Goal: Complete application form

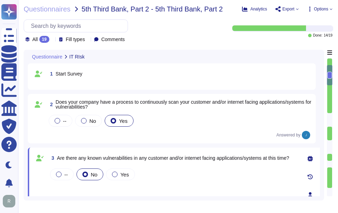
type textarea "The application being provided is "Sectigo Certificate Manager.""
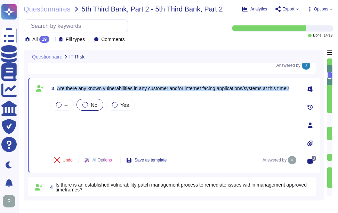
drag, startPoint x: 57, startPoint y: 87, endPoint x: 294, endPoint y: 96, distance: 237.2
click at [294, 96] on div "3 Are there any known vulnerabilities in any customer and/or internet facing ap…" at bounding box center [165, 125] width 265 height 86
click at [60, 122] on div "-- No Yes" at bounding box center [173, 123] width 249 height 52
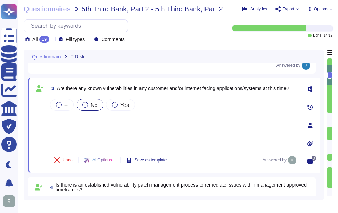
click at [63, 127] on div "-- No Yes" at bounding box center [173, 123] width 249 height 52
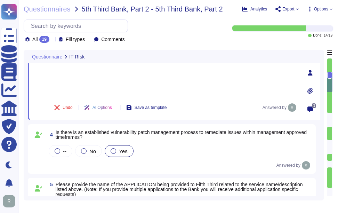
scroll to position [139, 0]
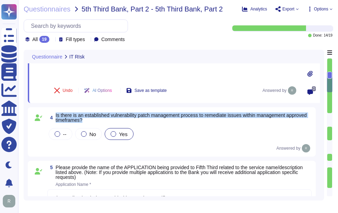
drag, startPoint x: 56, startPoint y: 115, endPoint x: 111, endPoint y: 120, distance: 55.7
click at [111, 120] on span "Is there is an established vulnerability patch management process to remediate …" at bounding box center [184, 118] width 256 height 10
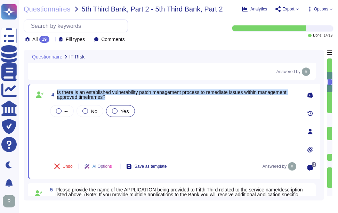
scroll to position [104, 0]
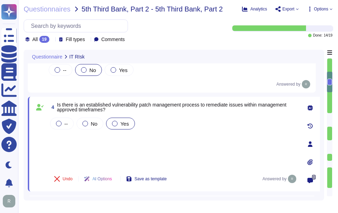
click at [62, 135] on div "-- No Yes" at bounding box center [173, 142] width 249 height 52
click at [73, 138] on div "-- No Yes" at bounding box center [173, 142] width 249 height 52
click at [70, 136] on div "-- No Yes" at bounding box center [173, 142] width 249 height 52
click at [70, 150] on div "-- No Yes" at bounding box center [173, 142] width 249 height 52
click at [66, 133] on div "-- No Yes" at bounding box center [173, 142] width 249 height 52
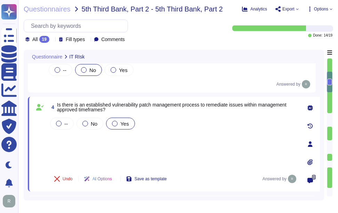
click at [72, 147] on div "-- No Yes" at bounding box center [173, 142] width 249 height 52
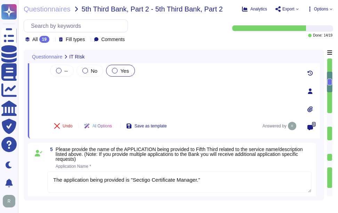
scroll to position [174, 0]
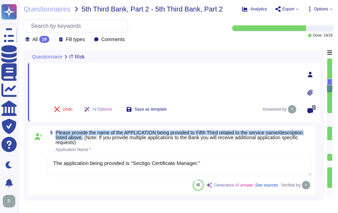
drag, startPoint x: 56, startPoint y: 131, endPoint x: 84, endPoint y: 137, distance: 28.6
click at [84, 137] on span "Please provide the name of the APPLICATION being provided to Fifth Third relate…" at bounding box center [179, 137] width 247 height 15
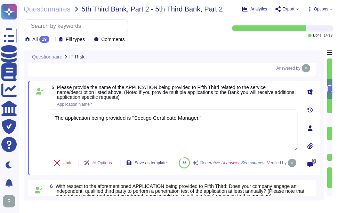
click at [213, 100] on span "Please provide the name of the APPLICATION being provided to Fifth Third relate…" at bounding box center [177, 96] width 241 height 22
click at [214, 101] on span "Please provide the name of the APPLICATION being provided to Fifth Third relate…" at bounding box center [177, 96] width 241 height 22
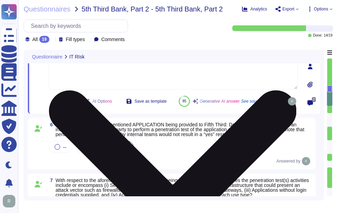
scroll to position [244, 0]
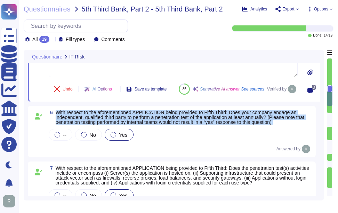
drag, startPoint x: 56, startPoint y: 128, endPoint x: 298, endPoint y: 143, distance: 242.4
click at [298, 143] on div "6 With respect to the aforementioned APPLICATION being provided to Fifth Third:…" at bounding box center [172, 131] width 280 height 43
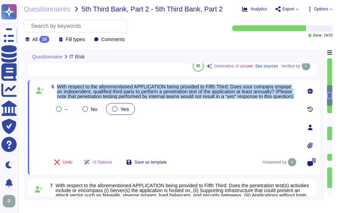
click at [72, 130] on div "-- No Yes" at bounding box center [173, 126] width 249 height 49
click at [74, 141] on div "-- No Yes" at bounding box center [173, 126] width 249 height 49
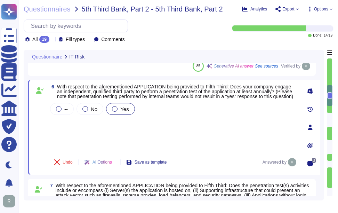
click at [73, 127] on div "-- No Yes" at bounding box center [173, 126] width 249 height 49
click at [70, 128] on div "-- No Yes" at bounding box center [173, 126] width 249 height 49
click at [81, 142] on div "-- No Yes" at bounding box center [173, 126] width 249 height 49
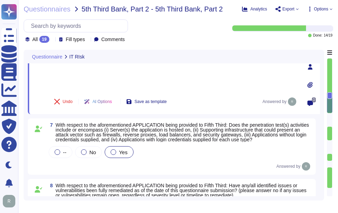
scroll to position [313, 0]
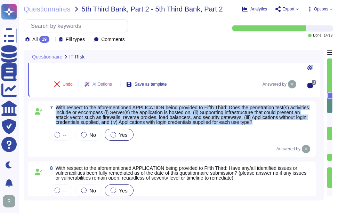
drag, startPoint x: 56, startPoint y: 107, endPoint x: 316, endPoint y: 121, distance: 260.8
click at [316, 121] on div "7 With respect to the aforementioned APPLICATION being provided to Fifth Third:…" at bounding box center [174, 129] width 292 height 56
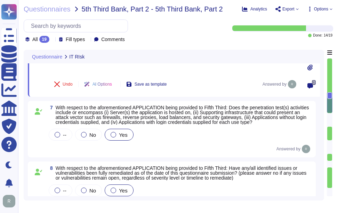
click at [79, 146] on div "Answered by" at bounding box center [179, 149] width 265 height 8
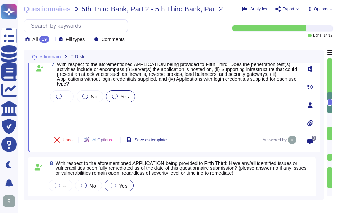
click at [72, 112] on div "-- No Yes" at bounding box center [173, 109] width 249 height 40
click at [73, 120] on div "-- No Yes" at bounding box center [173, 109] width 249 height 40
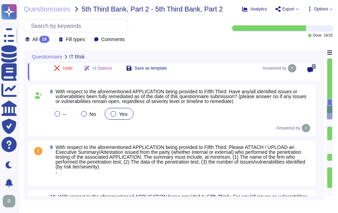
scroll to position [383, 0]
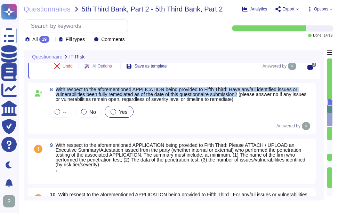
drag, startPoint x: 56, startPoint y: 88, endPoint x: 243, endPoint y: 96, distance: 187.4
click at [243, 96] on span "With respect to the aforementioned APPLICATION being provided to Fifth Third: H…" at bounding box center [181, 94] width 251 height 15
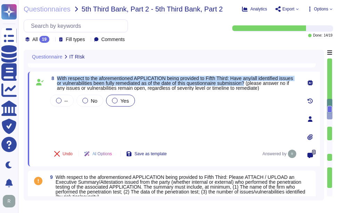
scroll to position [348, 0]
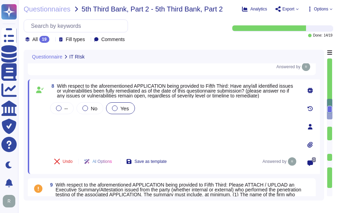
click at [75, 124] on div "-- No Yes" at bounding box center [173, 125] width 249 height 49
click at [74, 133] on div "-- No Yes" at bounding box center [173, 125] width 249 height 49
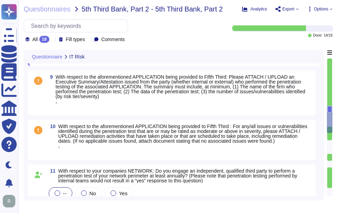
type textarea "We maintain a comprehensive set of documented and approved information security…"
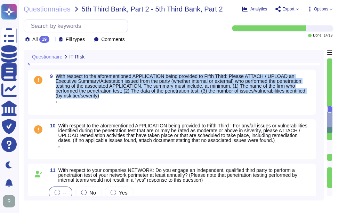
drag, startPoint x: 56, startPoint y: 75, endPoint x: 299, endPoint y: 95, distance: 243.4
click at [299, 95] on span "With respect to the aforementioned APPLICATION being provided to Fifth Third: P…" at bounding box center [184, 86] width 256 height 24
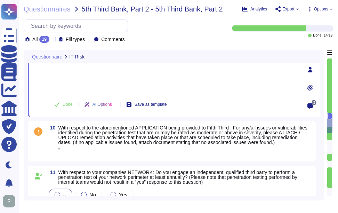
type textarea "We maintain a comprehensive set of documented and approved information security…"
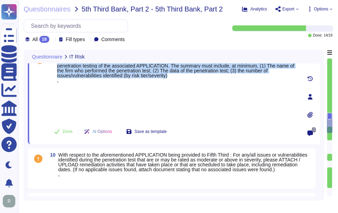
scroll to position [383, 0]
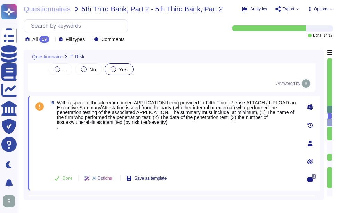
click at [68, 144] on div at bounding box center [173, 150] width 249 height 33
click at [68, 139] on div at bounding box center [173, 150] width 249 height 33
click at [76, 156] on div at bounding box center [173, 150] width 249 height 33
click at [66, 135] on div at bounding box center [173, 150] width 249 height 33
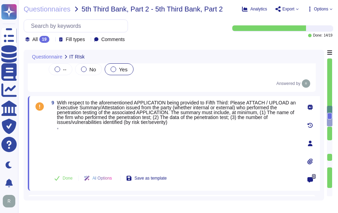
click at [197, 143] on div at bounding box center [173, 150] width 249 height 33
click at [115, 144] on div at bounding box center [173, 150] width 249 height 33
click at [109, 144] on div at bounding box center [173, 150] width 249 height 33
click at [309, 163] on icon at bounding box center [310, 161] width 5 height 6
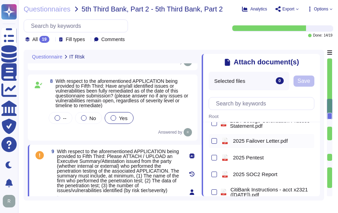
scroll to position [70, 0]
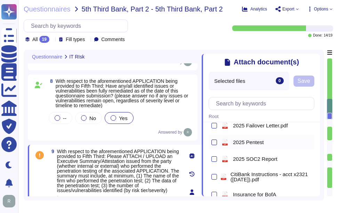
click at [213, 143] on div at bounding box center [215, 143] width 6 height 6
click at [0, 0] on input "checkbox" at bounding box center [0, 0] width 0 height 0
click at [305, 83] on span "Save" at bounding box center [304, 81] width 13 height 6
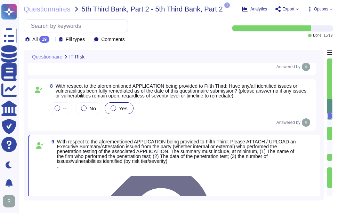
type textarea "The application being provided is "Sectigo Certificate Manager.""
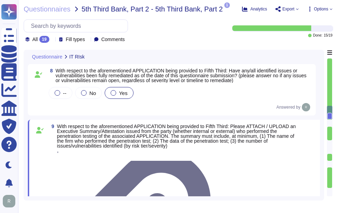
scroll to position [348, 0]
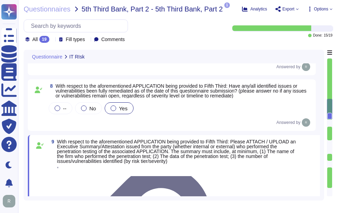
click at [52, 40] on icon at bounding box center [52, 40] width 0 height 0
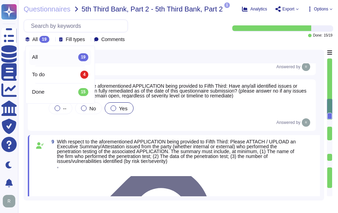
click at [52, 40] on icon at bounding box center [52, 40] width 0 height 0
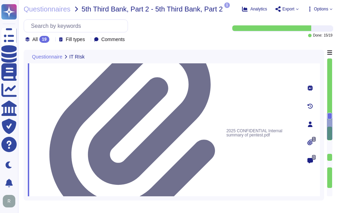
scroll to position [487, 0]
type textarea "We maintain a comprehensive set of documented and approved information security…"
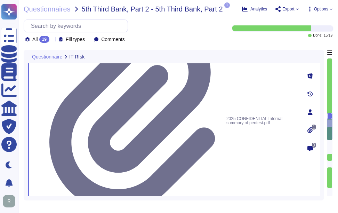
drag, startPoint x: 59, startPoint y: 96, endPoint x: 88, endPoint y: 116, distance: 35.8
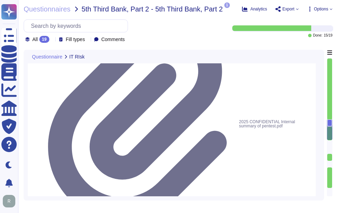
type textarea "We maintain a comprehensive set of documented and approved information security…"
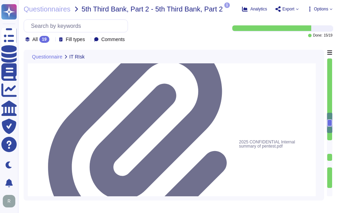
scroll to position [453, 0]
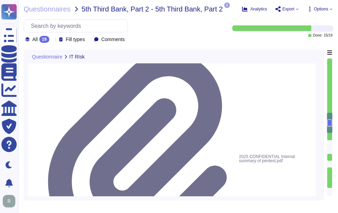
type textarea "We maintain a comprehensive set of documented and approved information security…"
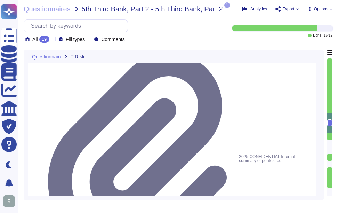
type textarea "We maintain a comprehensive set of documented and approved information security…"
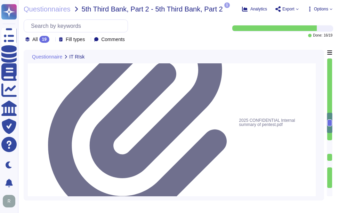
scroll to position [522, 0]
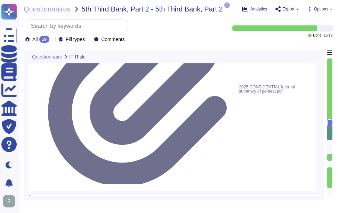
drag, startPoint x: 59, startPoint y: 116, endPoint x: 193, endPoint y: 122, distance: 134.5
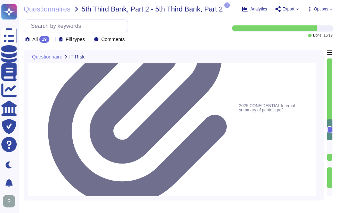
scroll to position [487, 0]
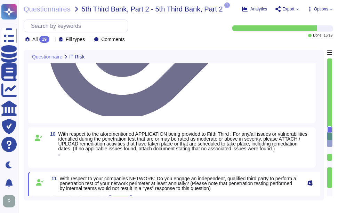
scroll to position [592, 0]
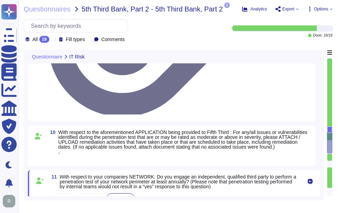
drag, startPoint x: 59, startPoint y: 96, endPoint x: 165, endPoint y: 104, distance: 106.1
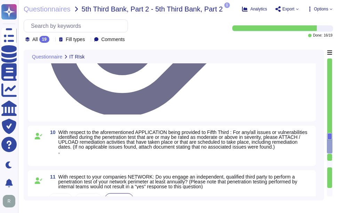
scroll to position [557, 0]
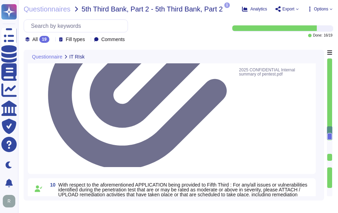
scroll to position [522, 0]
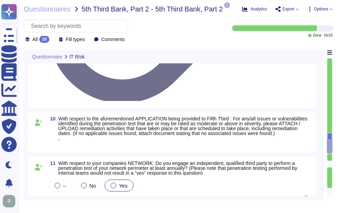
scroll to position [627, 0]
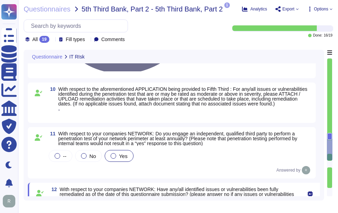
drag, startPoint x: 59, startPoint y: 108, endPoint x: 234, endPoint y: 126, distance: 176.1
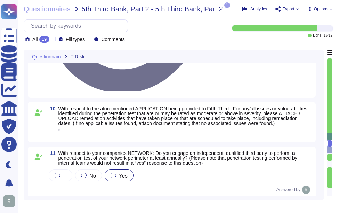
scroll to position [618, 0]
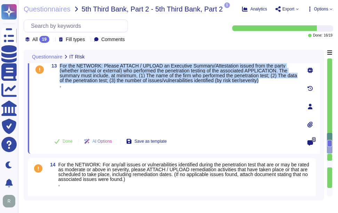
drag, startPoint x: 61, startPoint y: 70, endPoint x: 285, endPoint y: 87, distance: 224.8
click at [285, 83] on span "For the NETWORK: Please ATTACH / UPLOAD an Executive Summary/Attestation issued…" at bounding box center [179, 72] width 238 height 19
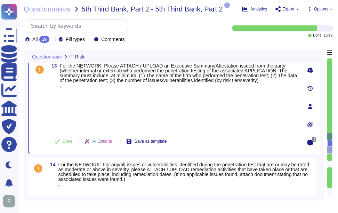
click at [97, 113] on div at bounding box center [173, 112] width 249 height 38
click at [308, 127] on icon at bounding box center [311, 125] width 6 height 6
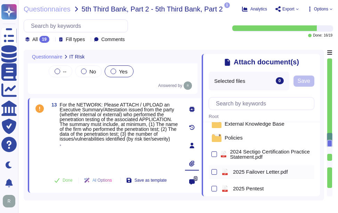
scroll to position [35, 0]
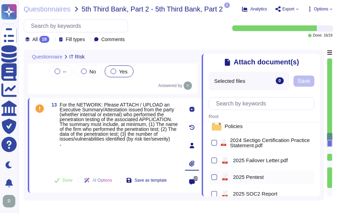
click at [261, 175] on span "2025 Pentest" at bounding box center [248, 176] width 31 height 5
click at [314, 79] on button "Save" at bounding box center [304, 81] width 21 height 11
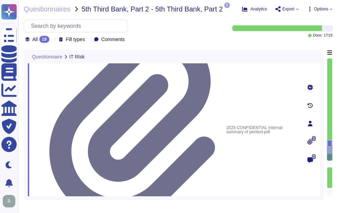
scroll to position [688, 0]
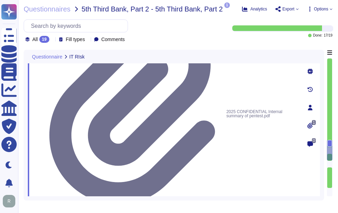
drag, startPoint x: 59, startPoint y: 99, endPoint x: 202, endPoint y: 114, distance: 143.5
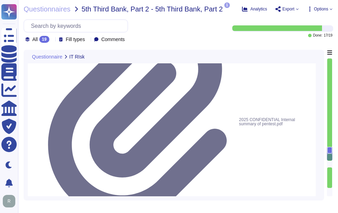
scroll to position [653, 0]
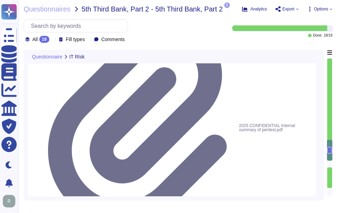
scroll to position [688, 0]
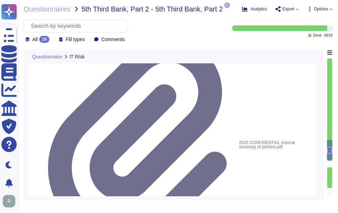
scroll to position [653, 0]
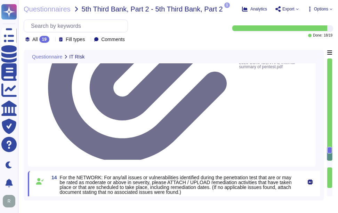
scroll to position [757, 0]
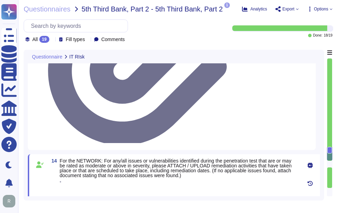
drag, startPoint x: 58, startPoint y: 77, endPoint x: 112, endPoint y: 84, distance: 54.5
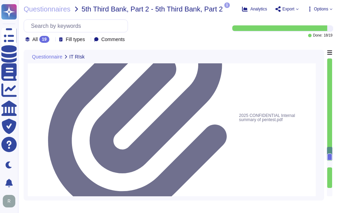
scroll to position [700, 0]
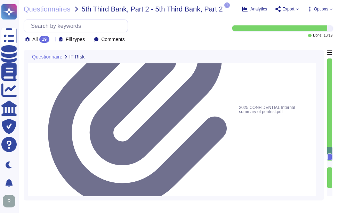
drag, startPoint x: 60, startPoint y: 84, endPoint x: 119, endPoint y: 90, distance: 59.8
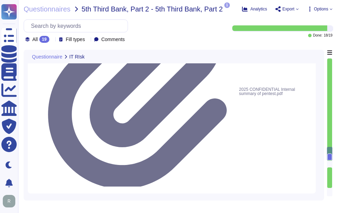
scroll to position [735, 0]
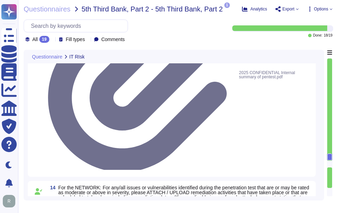
paste textarea "Our organization holds several relevant certifications for the hosting of clien…"
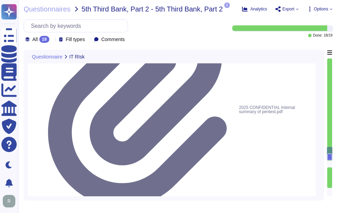
type textarea "We maintain a comprehensive set of documented and approved information security…"
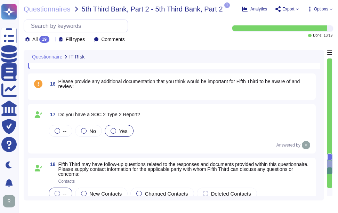
scroll to position [839, 0]
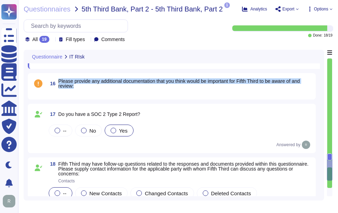
drag, startPoint x: 58, startPoint y: 80, endPoint x: 91, endPoint y: 88, distance: 33.9
click at [91, 88] on span "16 Please provide any additional documentation that you think would be importan…" at bounding box center [179, 83] width 265 height 13
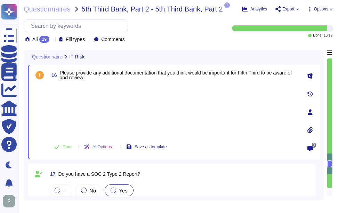
click at [61, 94] on div at bounding box center [173, 110] width 249 height 52
click at [308, 130] on icon at bounding box center [311, 130] width 6 height 6
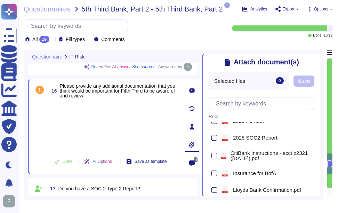
scroll to position [65, 0]
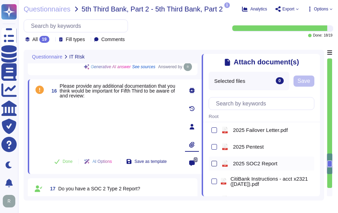
click at [216, 166] on div at bounding box center [215, 164] width 6 height 6
click at [0, 0] on input "checkbox" at bounding box center [0, 0] width 0 height 0
click at [309, 82] on span "Save" at bounding box center [304, 81] width 13 height 6
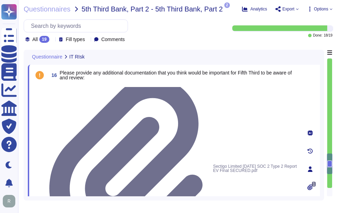
click at [93, 84] on div at bounding box center [173, 84] width 249 height 0
click at [87, 84] on div at bounding box center [173, 84] width 249 height 0
click at [315, 182] on span "1" at bounding box center [314, 184] width 4 height 5
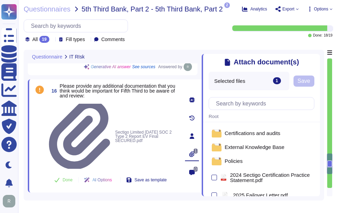
click at [128, 101] on div at bounding box center [114, 101] width 131 height 0
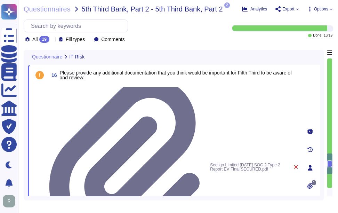
click at [294, 165] on icon at bounding box center [295, 166] width 3 height 3
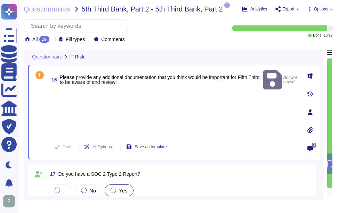
click at [313, 129] on icon at bounding box center [310, 130] width 5 height 6
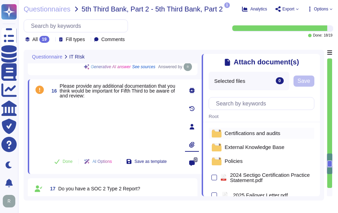
click at [268, 133] on span "Certifications and audits" at bounding box center [253, 133] width 56 height 5
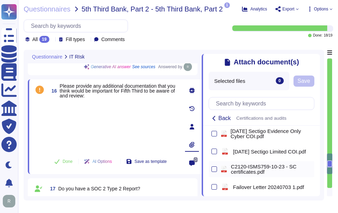
scroll to position [0, 0]
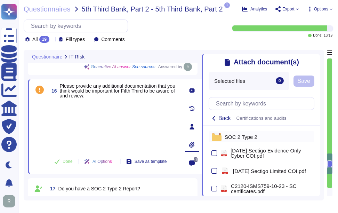
click at [242, 138] on span "SOC 2 Type 2" at bounding box center [241, 136] width 33 height 5
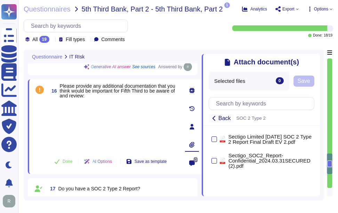
click at [224, 117] on span "Back" at bounding box center [225, 119] width 13 height 6
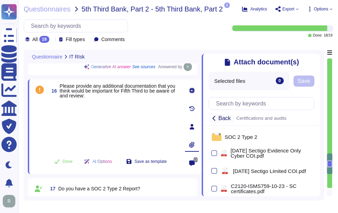
click at [228, 119] on span "Back" at bounding box center [225, 119] width 13 height 6
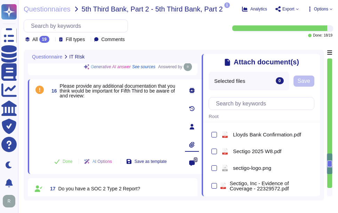
scroll to position [169, 0]
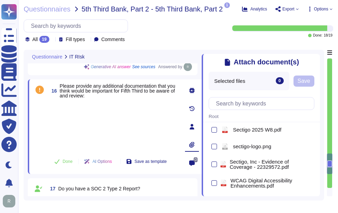
click at [316, 58] on icon at bounding box center [316, 58] width 0 height 0
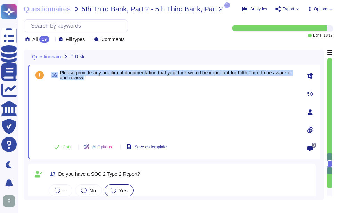
drag, startPoint x: 53, startPoint y: 74, endPoint x: 106, endPoint y: 84, distance: 54.2
click at [106, 84] on div "16 Please provide any additional documentation that you think would be importan…" at bounding box center [165, 112] width 265 height 86
copy div "16 Please provide any additional documentation that you think would be importan…"
click at [58, 92] on div at bounding box center [173, 110] width 249 height 52
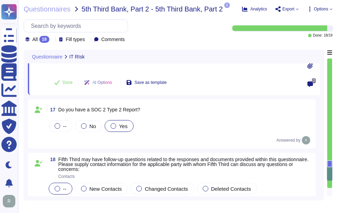
scroll to position [909, 0]
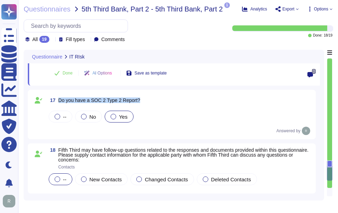
drag, startPoint x: 59, startPoint y: 100, endPoint x: 154, endPoint y: 100, distance: 95.0
click at [154, 100] on div "17 Do you have a SOC 2 Type 2 Report?" at bounding box center [179, 100] width 265 height 13
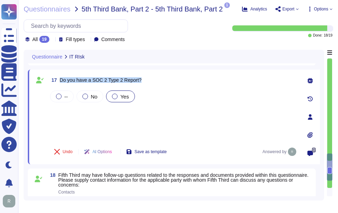
scroll to position [839, 0]
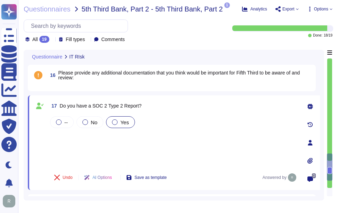
click at [102, 140] on div "-- No Yes" at bounding box center [173, 141] width 249 height 52
click at [50, 140] on div "-- No Yes" at bounding box center [173, 141] width 249 height 52
click at [56, 135] on div "-- No Yes" at bounding box center [173, 141] width 249 height 52
click at [66, 150] on div "-- No Yes" at bounding box center [173, 141] width 249 height 52
click at [65, 134] on div "-- No Yes" at bounding box center [173, 141] width 249 height 52
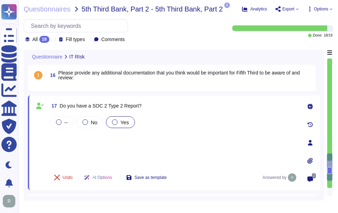
click at [65, 152] on div "-- No Yes" at bounding box center [173, 141] width 249 height 52
click at [63, 131] on div "-- No Yes" at bounding box center [173, 141] width 249 height 52
click at [72, 150] on div "-- No Yes" at bounding box center [173, 141] width 249 height 52
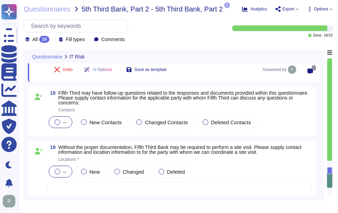
scroll to position [944, 0]
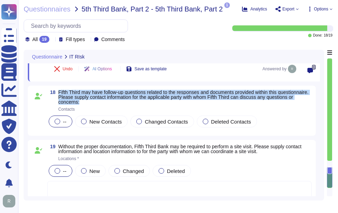
drag, startPoint x: 59, startPoint y: 91, endPoint x: 109, endPoint y: 101, distance: 51.5
click at [109, 101] on span "Fifth Third may have follow-up questions related to the responses and documents…" at bounding box center [184, 97] width 253 height 15
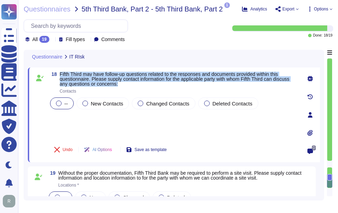
scroll to position [909, 0]
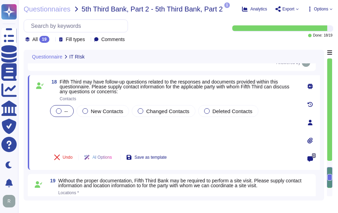
click at [105, 118] on div "-- New Contacts Changed Contacts Deleted Contacts" at bounding box center [173, 111] width 249 height 15
click at [63, 134] on div "-- New Contacts Changed Contacts Deleted Contacts" at bounding box center [173, 125] width 249 height 42
click at [138, 142] on div "-- New Contacts Changed Contacts Deleted Contacts" at bounding box center [173, 125] width 249 height 42
click at [135, 132] on div "-- New Contacts Changed Contacts Deleted Contacts" at bounding box center [173, 125] width 249 height 42
click at [74, 122] on div "-- New Contacts Changed Contacts Deleted Contacts" at bounding box center [173, 125] width 249 height 42
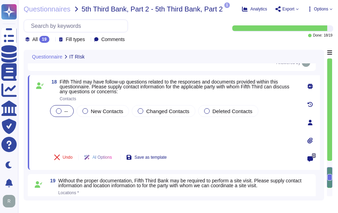
click at [74, 133] on div "-- New Contacts Changed Contacts Deleted Contacts" at bounding box center [173, 125] width 249 height 42
click at [84, 113] on div at bounding box center [85, 111] width 6 height 6
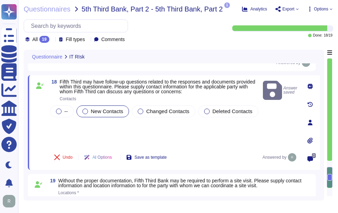
click at [71, 127] on div "-- New Contacts Changed Contacts Deleted Contacts" at bounding box center [173, 125] width 249 height 42
click at [70, 137] on div "-- New Contacts Changed Contacts Deleted Contacts" at bounding box center [173, 125] width 249 height 42
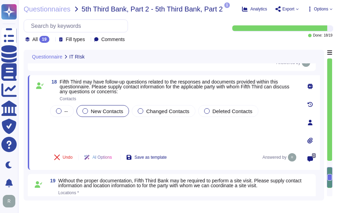
click at [74, 121] on div "-- New Contacts Changed Contacts Deleted Contacts" at bounding box center [173, 125] width 249 height 42
click at [80, 134] on div "-- New Contacts Changed Contacts Deleted Contacts" at bounding box center [173, 125] width 249 height 42
click at [73, 132] on div "-- New Contacts Changed Contacts Deleted Contacts" at bounding box center [173, 125] width 249 height 42
click at [70, 125] on div "-- New Contacts Changed Contacts Deleted Contacts" at bounding box center [173, 125] width 249 height 42
click at [66, 138] on div "-- New Contacts Changed Contacts Deleted Contacts" at bounding box center [173, 125] width 249 height 42
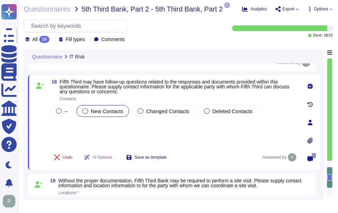
click at [146, 132] on div "-- New Contacts Changed Contacts Deleted Contacts" at bounding box center [173, 125] width 249 height 42
click at [66, 123] on div "-- New Contacts Changed Contacts Deleted Contacts" at bounding box center [173, 125] width 249 height 42
click at [75, 119] on div "-- New Contacts Changed Contacts Deleted Contacts" at bounding box center [173, 125] width 249 height 42
click at [74, 139] on div "-- New Contacts Changed Contacts Deleted Contacts" at bounding box center [173, 125] width 249 height 42
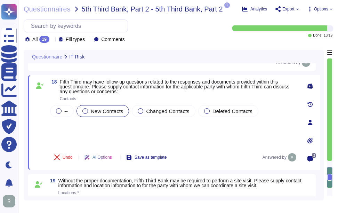
drag, startPoint x: 67, startPoint y: 121, endPoint x: 70, endPoint y: 125, distance: 5.2
click at [67, 121] on div "-- New Contacts Changed Contacts Deleted Contacts" at bounding box center [173, 125] width 249 height 42
click at [118, 135] on div "-- New Contacts Changed Contacts Deleted Contacts" at bounding box center [173, 125] width 249 height 42
click at [84, 126] on div "-- New Contacts Changed Contacts Deleted Contacts" at bounding box center [173, 125] width 249 height 42
click at [88, 140] on div "-- New Contacts Changed Contacts Deleted Contacts" at bounding box center [173, 125] width 249 height 42
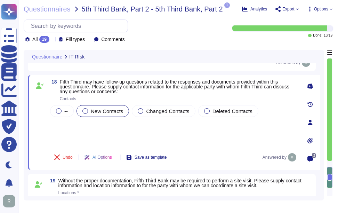
click at [117, 136] on div "-- New Contacts Changed Contacts Deleted Contacts" at bounding box center [173, 125] width 249 height 42
click at [68, 124] on div "-- New Contacts Changed Contacts Deleted Contacts" at bounding box center [173, 125] width 249 height 42
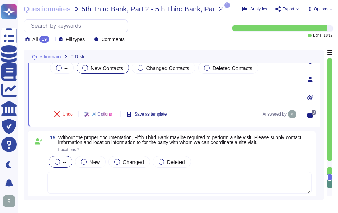
scroll to position [957, 0]
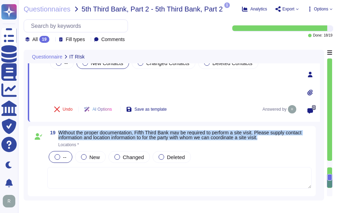
drag, startPoint x: 59, startPoint y: 132, endPoint x: 291, endPoint y: 137, distance: 232.2
click at [291, 137] on span "Without the proper documentation, Fifth Third Bank may be required to perform a…" at bounding box center [184, 135] width 253 height 10
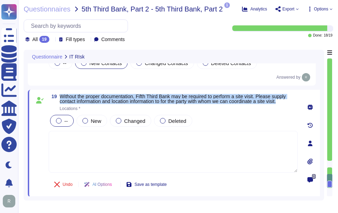
drag, startPoint x: 61, startPoint y: 96, endPoint x: 294, endPoint y: 103, distance: 233.0
click at [294, 103] on span "Without the proper documentation, Fifth Third Bank may be required to perform a…" at bounding box center [179, 99] width 238 height 10
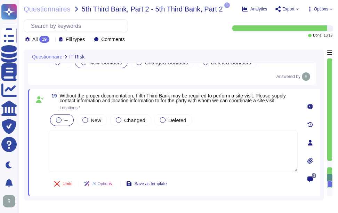
click at [137, 159] on textarea at bounding box center [173, 151] width 249 height 42
click at [98, 120] on span "New" at bounding box center [96, 120] width 10 height 6
click at [86, 140] on textarea at bounding box center [173, 151] width 249 height 42
click at [90, 143] on textarea at bounding box center [173, 151] width 249 height 42
paste textarea "Please contact our enterprise sales representative for coordination regarding a…"
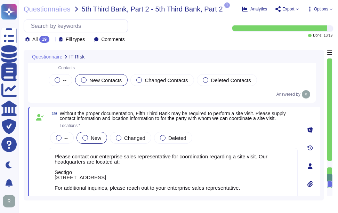
scroll to position [923, 0]
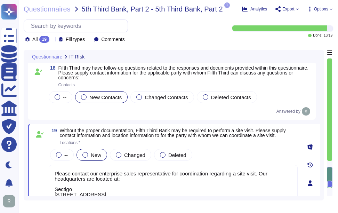
type textarea "Please contact our enterprise sales representative for coordination regarding a…"
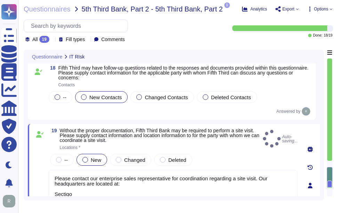
click at [243, 153] on div "-- New Changed Deleted" at bounding box center [173, 159] width 249 height 15
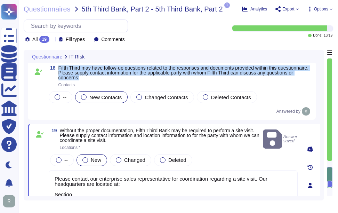
drag, startPoint x: 58, startPoint y: 66, endPoint x: 108, endPoint y: 79, distance: 51.7
click at [108, 79] on span "18 Fifth Third may have follow-up questions related to the responses and docume…" at bounding box center [179, 76] width 265 height 22
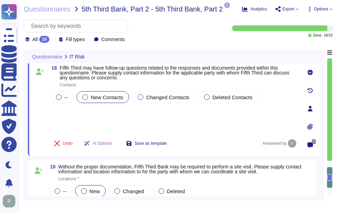
click at [75, 112] on div "-- New Contacts Changed Contacts Deleted Contacts" at bounding box center [173, 111] width 249 height 42
click at [73, 115] on div "-- New Contacts Changed Contacts Deleted Contacts" at bounding box center [173, 111] width 249 height 42
click at [58, 109] on div "-- New Contacts Changed Contacts Deleted Contacts" at bounding box center [173, 111] width 249 height 42
click at [76, 122] on div "-- New Contacts Changed Contacts Deleted Contacts" at bounding box center [173, 111] width 249 height 42
click at [74, 121] on div "-- New Contacts Changed Contacts Deleted Contacts" at bounding box center [173, 111] width 249 height 42
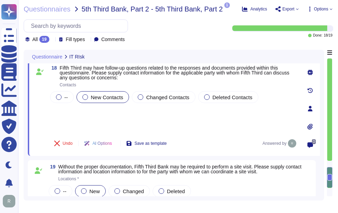
click at [67, 110] on div "-- New Contacts Changed Contacts Deleted Contacts" at bounding box center [173, 111] width 249 height 42
click at [64, 116] on div "-- New Contacts Changed Contacts Deleted Contacts" at bounding box center [173, 111] width 249 height 42
click at [59, 102] on div "--" at bounding box center [62, 97] width 24 height 12
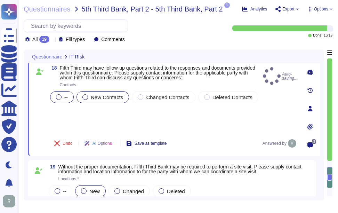
click at [110, 97] on span "New Contacts" at bounding box center [107, 97] width 32 height 6
click at [89, 96] on label "New Contacts" at bounding box center [102, 98] width 41 height 6
click at [122, 113] on div "-- New Contacts Changed Contacts Deleted Contacts" at bounding box center [173, 111] width 249 height 42
click at [69, 110] on div "-- New Contacts Changed Contacts Deleted Contacts" at bounding box center [173, 111] width 249 height 42
click at [69, 123] on div "-- New Contacts Changed Contacts Deleted Contacts" at bounding box center [173, 111] width 249 height 42
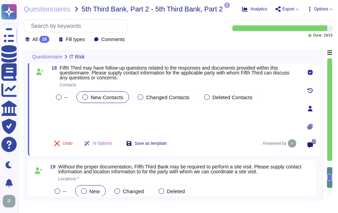
click at [65, 109] on div "-- New Contacts Changed Contacts Deleted Contacts" at bounding box center [173, 111] width 249 height 42
click at [67, 123] on div "-- New Contacts Changed Contacts Deleted Contacts" at bounding box center [173, 111] width 249 height 42
click at [81, 115] on div "-- New Contacts Changed Contacts Deleted Contacts" at bounding box center [173, 111] width 249 height 42
click at [79, 117] on div "-- New Contacts Changed Contacts Deleted Contacts" at bounding box center [173, 111] width 249 height 42
click at [63, 108] on div "-- New Contacts Changed Contacts Deleted Contacts" at bounding box center [173, 111] width 249 height 42
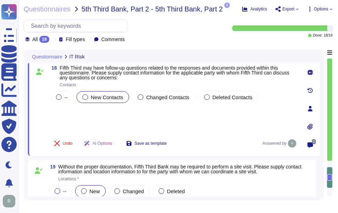
click at [65, 118] on div "-- New Contacts Changed Contacts Deleted Contacts" at bounding box center [173, 111] width 249 height 42
click at [150, 120] on div "-- New Contacts Changed Contacts Deleted Contacts" at bounding box center [173, 111] width 249 height 42
click at [80, 111] on div "-- New Contacts Changed Contacts Deleted Contacts" at bounding box center [173, 111] width 249 height 42
click at [63, 128] on div "-- New Contacts Changed Contacts Deleted Contacts" at bounding box center [173, 111] width 249 height 42
click at [63, 109] on div "-- New Contacts Changed Contacts Deleted Contacts" at bounding box center [173, 111] width 249 height 42
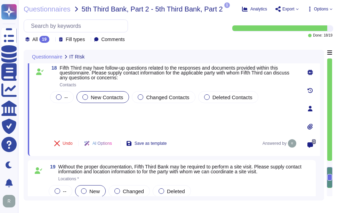
click at [69, 119] on div "-- New Contacts Changed Contacts Deleted Contacts" at bounding box center [173, 111] width 249 height 42
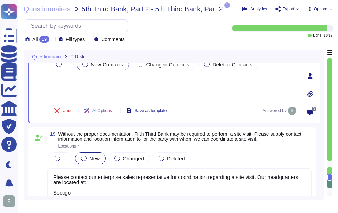
scroll to position [992, 0]
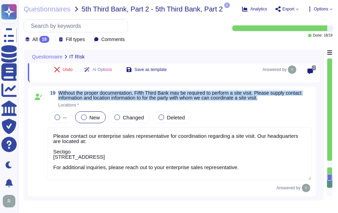
drag, startPoint x: 58, startPoint y: 92, endPoint x: 276, endPoint y: 100, distance: 217.7
click at [276, 100] on span "19 Without the proper documentation, Fifth Third Bank may be required to perfor…" at bounding box center [179, 99] width 265 height 17
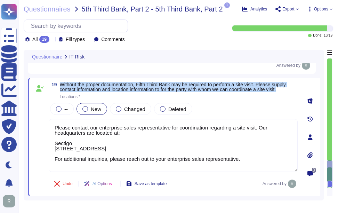
type textarea "We maintain a comprehensive set of documented and approved information security…"
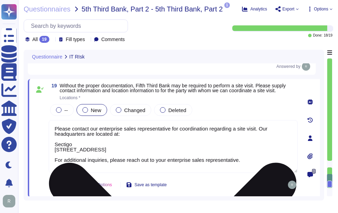
scroll to position [1, 0]
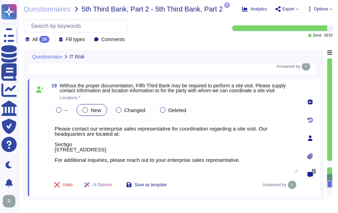
click at [213, 112] on div "-- New Changed Deleted" at bounding box center [173, 110] width 249 height 15
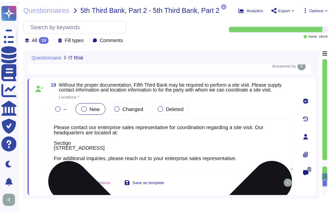
scroll to position [0, 0]
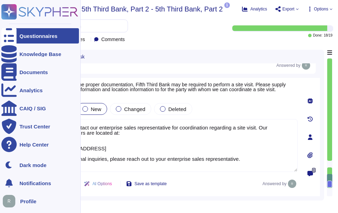
click at [12, 36] on icon at bounding box center [8, 36] width 15 height 21
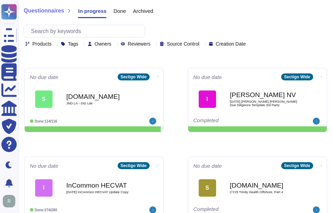
scroll to position [373, 0]
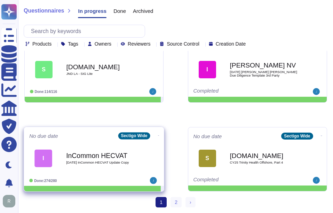
click at [98, 161] on span "[DATE] InCommon HECVAT Update Copy" at bounding box center [101, 162] width 70 height 3
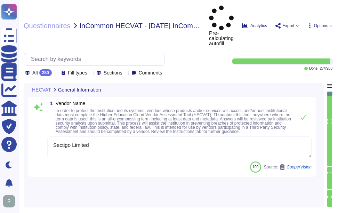
type textarea "Sectigo Limited"
type textarea "Sectigo Certificate Manager"
type textarea "Sectigo offers a comprehensive range of digital identity solutions and certific…"
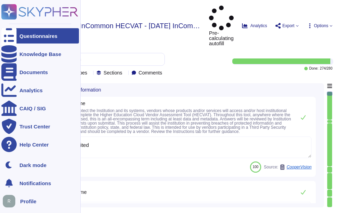
click at [27, 34] on div "Questionnaires" at bounding box center [38, 35] width 38 height 5
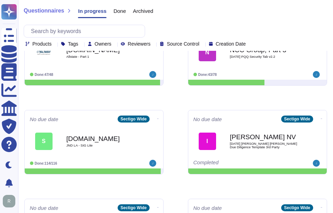
scroll to position [313, 0]
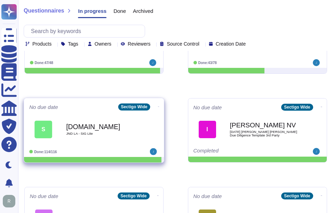
click at [104, 130] on b "[DOMAIN_NAME]" at bounding box center [101, 126] width 70 height 7
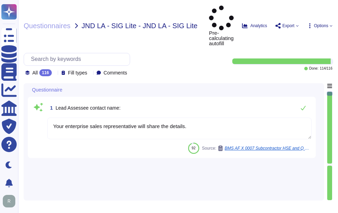
type textarea "Your enterprise sales representative will share the details."
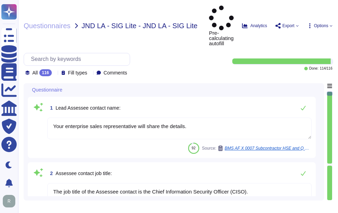
type textarea "The job title of the Assessee contact is the Chief Information Security Officer…"
type textarea "Your Enterprise Sales Representative can provide this information."
type textarea "The last cybersecurity assessment performed by a third-party organization was c…"
type textarea "The company/business name is Sectigo."
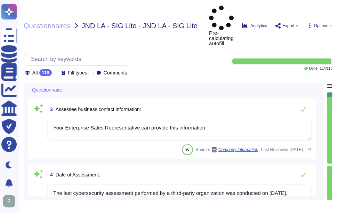
type textarea "The name of the corporate office is Sectigo."
type textarea "The corporate office physical address is [STREET_ADDRESS]."
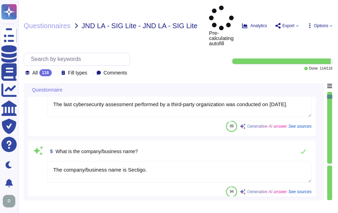
type textarea "The country of origin or incorporation of the company/business is the [GEOGRAPH…"
type textarea "The backup sites are operated by Sectigo, located in [GEOGRAPHIC_DATA], [US_STA…"
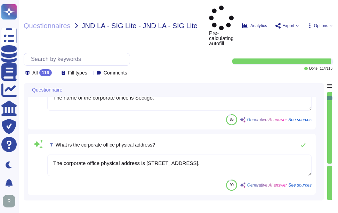
scroll to position [418, 0]
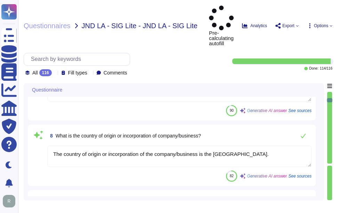
type textarea "The ownership structure is private. Sectigo is a privately held company."
type textarea "Type of legal entity: Private Limited Location of incorporation: [GEOGRAPHIC_DA…"
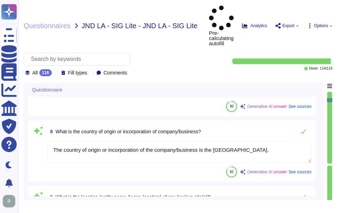
type textarea "The company has been in business for more than 25 years."
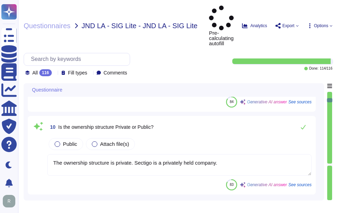
scroll to position [592, 0]
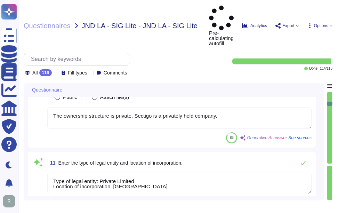
type textarea "The risk assessment is conducted for the entire company, covering all functiona…"
type textarea "The name of the product being provided by the vendor is "Sectigo Certificate Ma…"
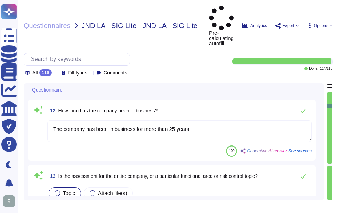
scroll to position [731, 0]
type textarea "The important publicly facing URLs in scope for the assessment include [link_7]…"
type textarea "The important publicly facing URLs in scope for the assessment include ([DOMAIN…"
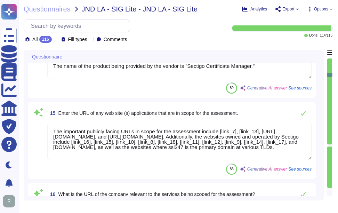
scroll to position [870, 0]
type textarea "No, the company does not provide personnel or staff augmentation."
type textarea "Yes, there are direct interactions with our clients' customers through our webs…"
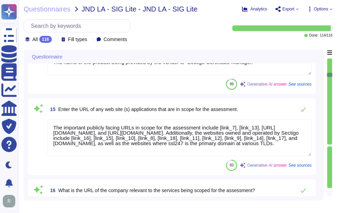
scroll to position [1, 0]
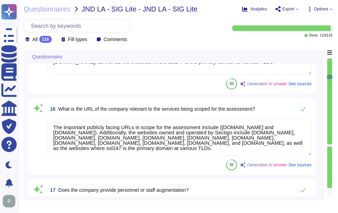
type textarea "No, Sectigo does not utilize the services of Fourth-Nth parties for the deliver…"
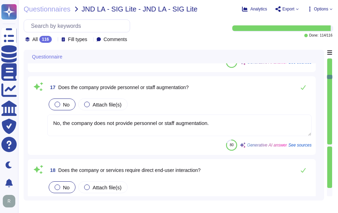
scroll to position [1183, 0]
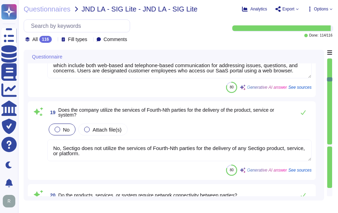
type textarea "Yes, network connectivity is required. Simple connectivity to our SaaS portal i…"
type textarea "Yes, remote access is required for certain services, such as remote maintenance…"
type textarea "No, the products, services, or systems do not require system to system integrat…"
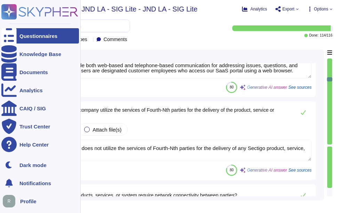
click at [8, 35] on icon at bounding box center [8, 36] width 15 height 21
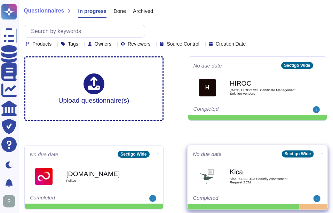
click at [245, 173] on b "Kica" at bounding box center [265, 172] width 70 height 7
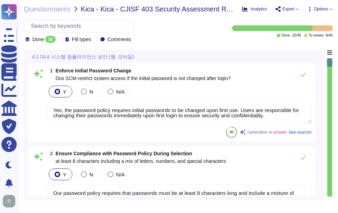
type textarea "Yes, the password policy requires initial passwords to be changed upon first us…"
type textarea "Our password policy requires that passwords must be at least 8 characters long …"
type textarea "Yes. Passwords must be at least 8 characters long, including complexity require…"
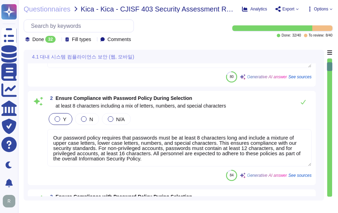
type textarea "No. In compliance with the CA/Browser Forum Baseline Requirements, passwords ar…"
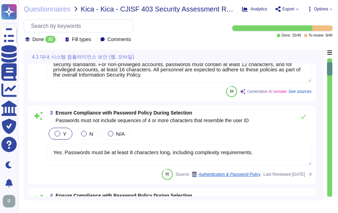
type textarea "Users may update passwords as often as they like."
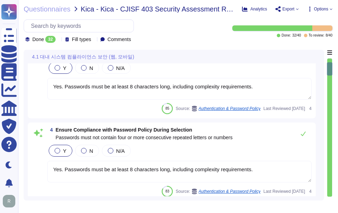
scroll to position [278, 0]
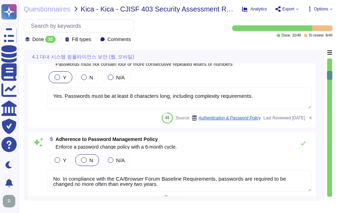
type textarea "Users are prohibited from reusing the last 3 previous passwords as part of our …"
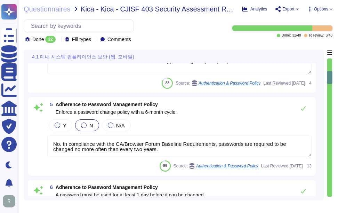
type textarea "Login banners are displayed outlining the terms and conditions of access and mu…"
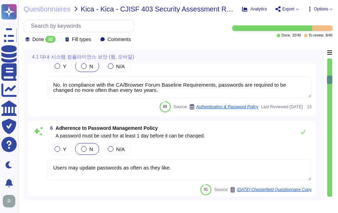
scroll to position [418, 0]
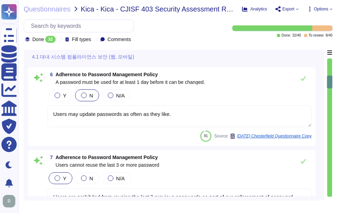
type textarea "Yes, the application will not reveal information upon failed authentication att…"
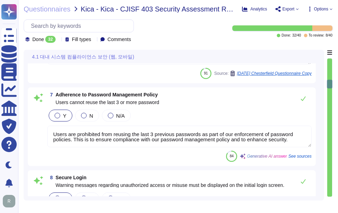
scroll to position [487, 0]
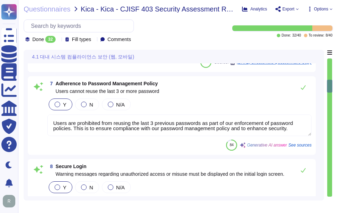
type textarea "Upon successful logon, the system will notify the user of the date and time of …"
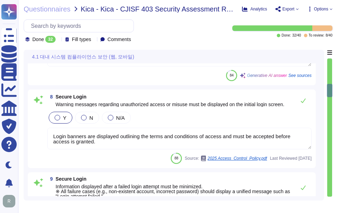
scroll to position [1, 0]
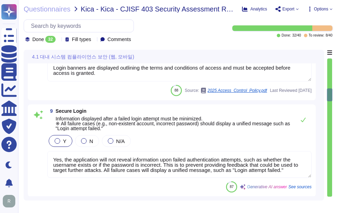
type textarea "In instances where an incorrect user ID or password is entered, the system shal…"
type textarea "Access to our SaaS platform requires manual entry of credentials for each sessi…"
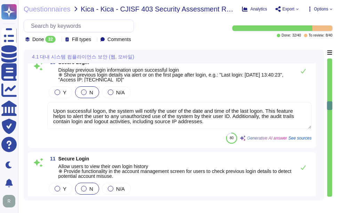
type textarea "Temporary passwords must comply with the organization's password policy, which …"
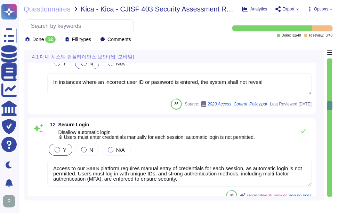
type textarea "Users are required to change their temporary password upon first login to ensur…"
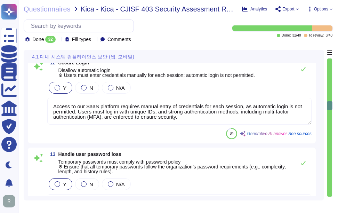
scroll to position [975, 0]
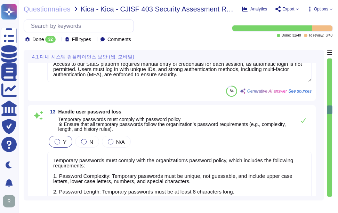
type textarea "Our application enforces strict access control measures, including the ability …"
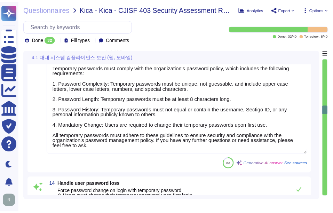
scroll to position [1149, 0]
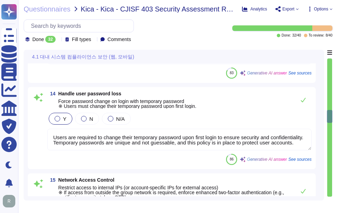
type textarea "User sessions at [GEOGRAPHIC_DATA] are managed through several security measure…"
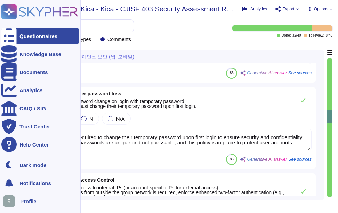
click at [23, 37] on div "Questionnaires" at bounding box center [38, 35] width 38 height 5
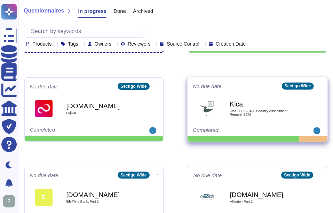
scroll to position [70, 0]
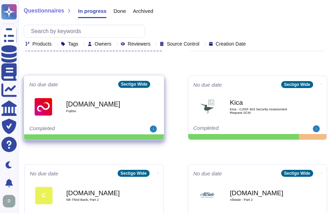
click at [84, 116] on div "[DOMAIN_NAME] Fujitsu" at bounding box center [101, 107] width 70 height 28
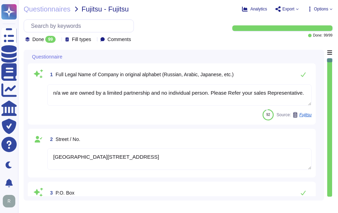
type textarea "n/a we are owned by a limited partnership and no individual person. Please Refe…"
type textarea "[GEOGRAPHIC_DATA][STREET_ADDRESS]"
type textarea "You can find contact information in the link: [URL][DOMAIN_NAME]"
type textarea "[STREET_ADDRESS]"
type textarea "[GEOGRAPHIC_DATA], [GEOGRAPHIC_DATA], [GEOGRAPHIC_DATA], [GEOGRAPHIC_DATA], [GE…"
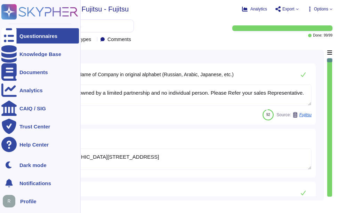
click at [26, 35] on div "Questionnaires" at bounding box center [38, 35] width 38 height 5
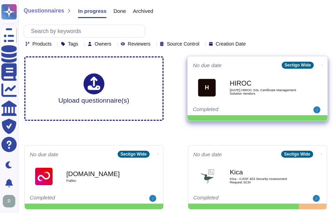
click at [261, 84] on b "HIROC" at bounding box center [265, 83] width 70 height 7
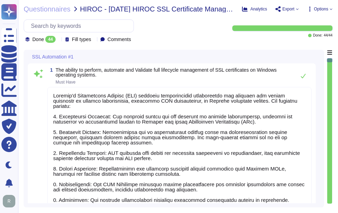
type textarea "Sectigo's Certificate Manager (SCM) provides comprehensive capabilities for man…"
type textarea "Sectigo Certificate Manager (SCM) provides comprehensive capabilities for manag…"
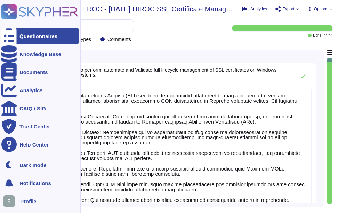
click at [39, 36] on div "Questionnaires" at bounding box center [38, 35] width 38 height 5
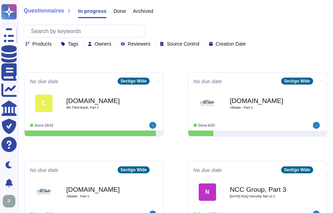
scroll to position [174, 0]
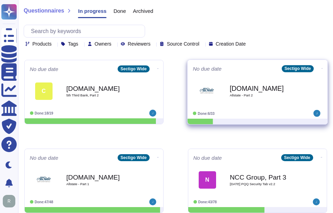
click at [223, 81] on span "[DOMAIN_NAME] Allstate - Part 2" at bounding box center [257, 91] width 129 height 28
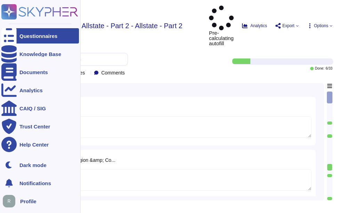
click at [29, 37] on div "Questionnaires" at bounding box center [38, 35] width 38 height 5
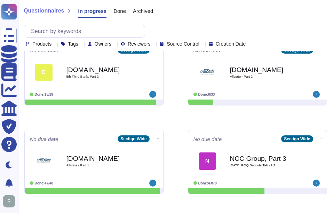
scroll to position [209, 0]
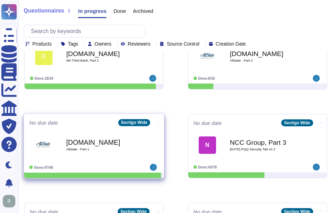
click at [85, 148] on span "Allstate - Part 1" at bounding box center [101, 149] width 70 height 3
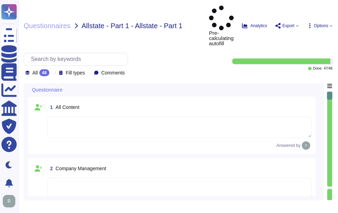
type textarea "N/A. We are owned by a private equity firm."
type textarea "None"
type textarea "Information Security team/Cyber Security team."
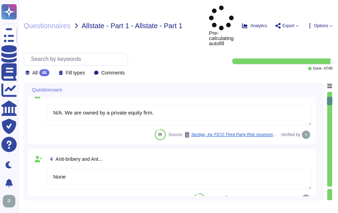
type textarea "Sectigo's business operations are directed by an executive management team that…"
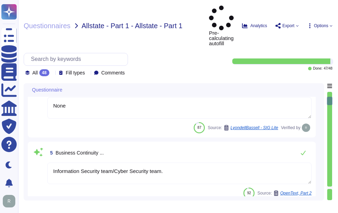
type textarea "Sectigo Limited"
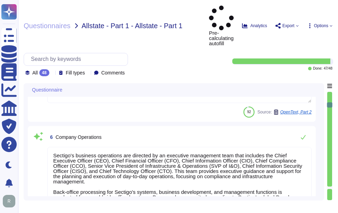
type textarea "We are privately held and do not share this information."
type textarea "Sectigo Limited"
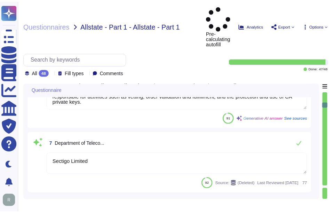
scroll to position [418, 0]
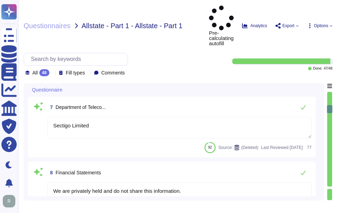
type textarea "The Chief Executive Officer (CEO) is part of Sectigo's executive management tea…"
type textarea "Subject Distinguished Name Fields commonName"
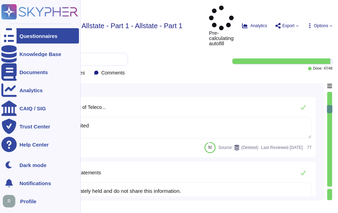
click at [24, 35] on div "Questionnaires" at bounding box center [38, 35] width 38 height 5
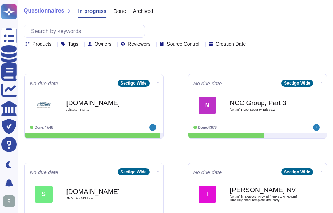
scroll to position [244, 0]
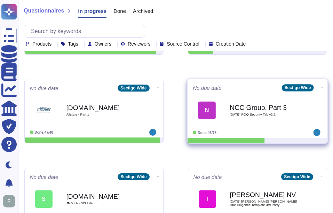
click at [273, 120] on div "NCC Group, Part 3 2025 08 26 PQQ Security Tab v2.2" at bounding box center [265, 110] width 70 height 28
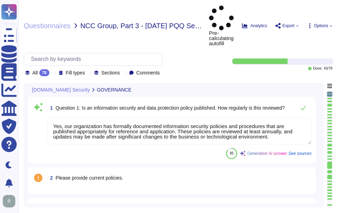
type textarea "Yes, our organization has formally documented information security policies and…"
type textarea "Our organization currently maintains the following security and compliance cert…"
type textarea "Yes, all employees, including contractors, undergo background checks before hir…"
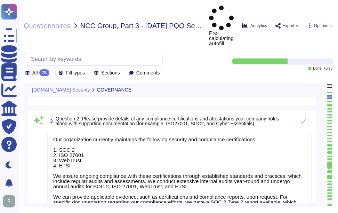
type textarea "Yes, training is provided to all staff on Information Security and Data Protect…"
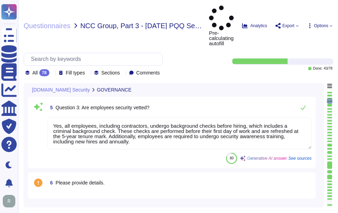
type textarea "No, we do not engage sub-processors for this service."
type textarea "Yes, our organization has a documented privacy policy that is available for pub…"
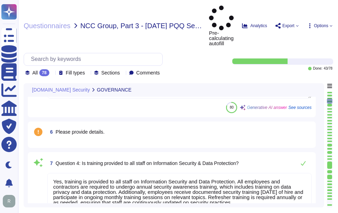
scroll to position [1, 0]
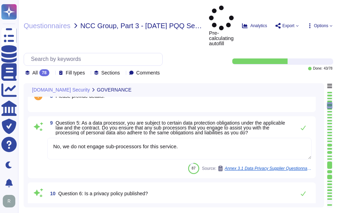
type textarea "Yes, a security incident management and response process is in place, and the I…"
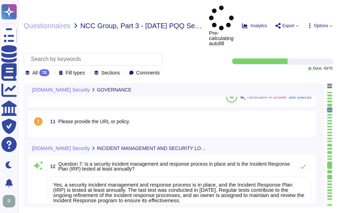
type textarea "No, we have not encountered a security incident for the last 12 months, and the…"
type textarea "Yes, there are clear procedures in place to notify customers in the event of br…"
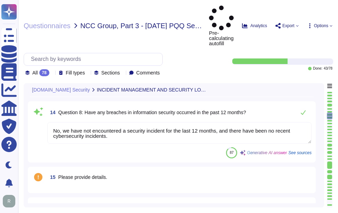
type textarea "Yes, the service collects, monitors, and analyzes user, application, and system…"
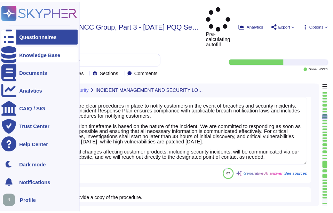
scroll to position [870, 0]
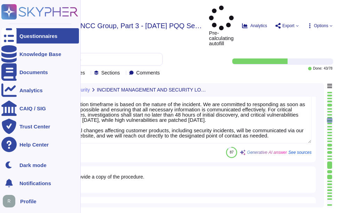
type textarea "Yes, security logs of usage and activity are available. Sectigo maintains compr…"
click at [12, 35] on icon at bounding box center [8, 36] width 15 height 21
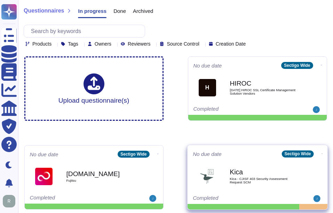
click at [241, 175] on b "Kica" at bounding box center [265, 172] width 70 height 7
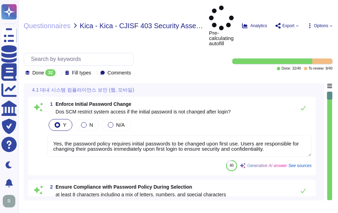
type textarea "Yes, the password policy requires initial passwords to be changed upon first us…"
type textarea "Our password policy requires that passwords must be at least 8 characters long …"
type textarea "Yes. Passwords must be at least 8 characters long, including complexity require…"
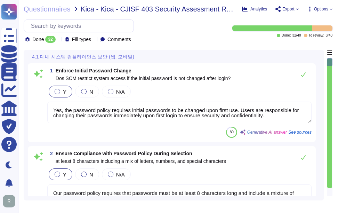
click at [58, 38] on div at bounding box center [58, 39] width 0 height 5
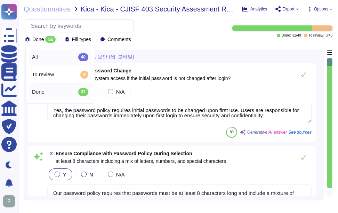
click at [58, 53] on div "All 40" at bounding box center [60, 57] width 62 height 16
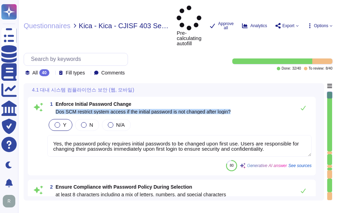
drag, startPoint x: 56, startPoint y: 86, endPoint x: 239, endPoint y: 87, distance: 183.8
click at [239, 101] on div "1 Enforce Initial Password Change Dos SCM restrict system access if the initial…" at bounding box center [179, 108] width 265 height 14
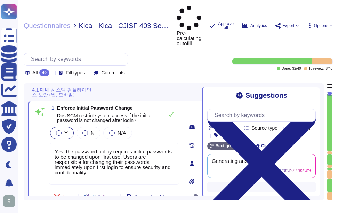
click at [312, 110] on icon at bounding box center [261, 164] width 109 height 109
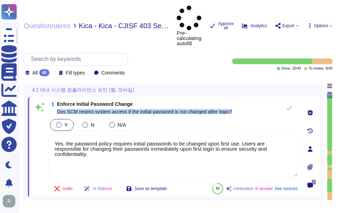
drag, startPoint x: 57, startPoint y: 85, endPoint x: 246, endPoint y: 92, distance: 188.5
click at [246, 101] on div "1 Enforce Initial Password Change Dos SCM restrict system access if the initial…" at bounding box center [165, 149] width 265 height 96
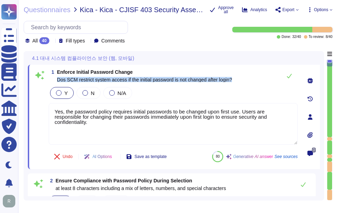
click at [97, 78] on span "Dos SCM restrict system access if the initial password is not changed after log…" at bounding box center [144, 80] width 175 height 6
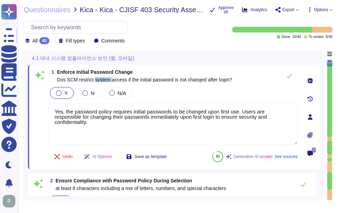
click at [97, 78] on span "Dos SCM restrict system access if the initial password is not changed after log…" at bounding box center [144, 80] width 175 height 6
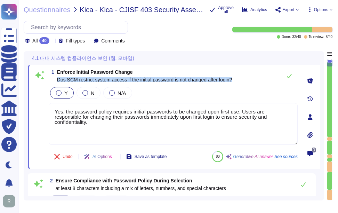
drag, startPoint x: 97, startPoint y: 78, endPoint x: 243, endPoint y: 78, distance: 145.8
click at [243, 78] on div "1 Enforce Initial Password Change Dos SCM restrict system access if the initial…" at bounding box center [173, 76] width 249 height 14
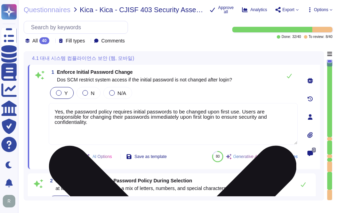
drag, startPoint x: 240, startPoint y: 111, endPoint x: 285, endPoint y: 124, distance: 46.7
click at [285, 124] on textarea "Yes, the password policy requires initial passwords to be changed upon first us…" at bounding box center [173, 124] width 249 height 42
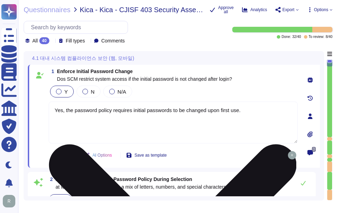
click at [252, 115] on textarea "Yes, the password policy requires initial passwords to be changed upon first us…" at bounding box center [173, 123] width 249 height 42
paste textarea "[URL][DOMAIN_NAME]"
click at [237, 119] on textarea "Yes, the password policy requires initial passwords to be changed upon first us…" at bounding box center [173, 123] width 249 height 42
paste textarea "[URL][DOMAIN_NAME]"
click at [247, 110] on textarea "Yes, the password policy requires initial passwords to be changed upon first us…" at bounding box center [173, 123] width 249 height 42
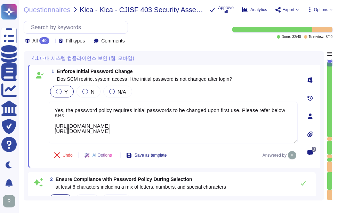
type textarea "Yes, the password policy requires initial passwords to be changed upon first us…"
click at [256, 82] on div "1 Enforce Initial Password Change Dos SCM restrict system access if the initial…" at bounding box center [165, 116] width 265 height 95
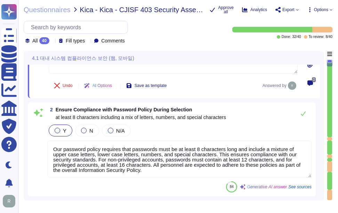
type textarea "Yes. Passwords must be at least 8 characters long, including complexity require…"
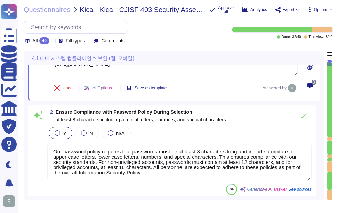
type textarea "Yes. Passwords must be at least 8 characters long, including complexity require…"
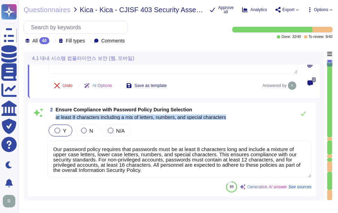
drag, startPoint x: 56, startPoint y: 117, endPoint x: 236, endPoint y: 118, distance: 180.3
click at [236, 118] on div "2 Ensure Compliance with Password Policy During Selection at least 8 characters…" at bounding box center [179, 114] width 265 height 14
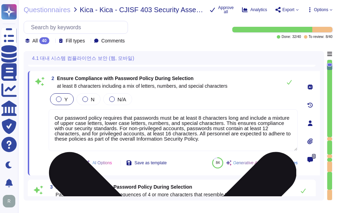
scroll to position [139, 0]
type textarea "No. In compliance with the CA/Browser Forum Baseline Requirements, passwords ar…"
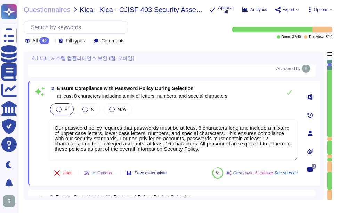
scroll to position [70, 0]
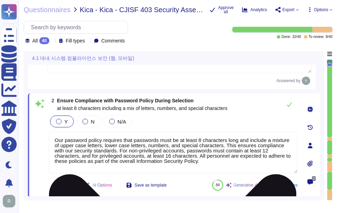
drag, startPoint x: 184, startPoint y: 163, endPoint x: 54, endPoint y: 135, distance: 132.9
click at [54, 135] on textarea "Our password policy requires that passwords must be at least 8 characters long …" at bounding box center [173, 153] width 249 height 42
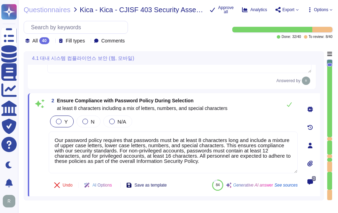
paste textarea "Customers manage their own user provisioning using whatever model they prefer"
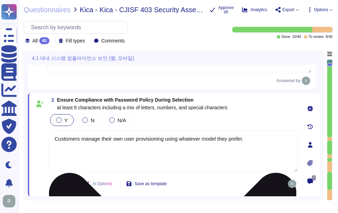
click at [266, 143] on textarea "Customers manage their own user provisioning using whatever model they prefer." at bounding box center [173, 151] width 249 height 42
paste textarea "[URL][DOMAIN_NAME]"
click at [165, 138] on textarea "Customers manage their own user provisioning using whatever model they prefer. …" at bounding box center [173, 151] width 249 height 42
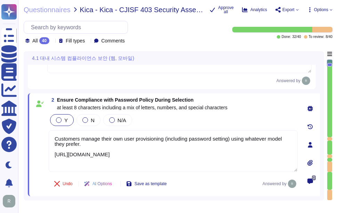
type textarea "Customers manage their own user provisioning (including password setting) using…"
click at [219, 119] on div "Y N N/A" at bounding box center [173, 120] width 249 height 15
click at [195, 125] on div "Y N N/A" at bounding box center [173, 120] width 249 height 15
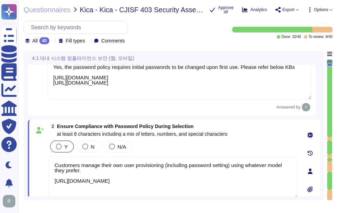
scroll to position [0, 0]
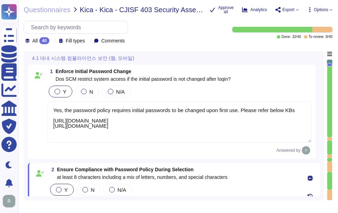
type textarea "Yes. Passwords must be at least 8 characters long, including complexity require…"
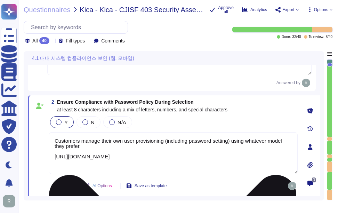
scroll to position [70, 0]
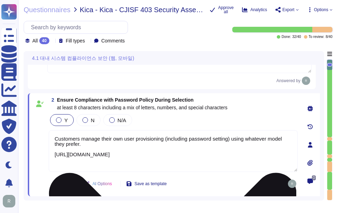
type textarea "No. In compliance with the CA/Browser Forum Baseline Requirements, passwords ar…"
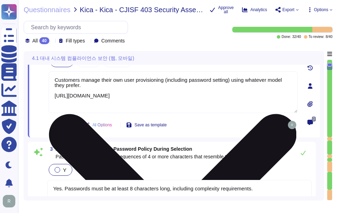
scroll to position [139, 0]
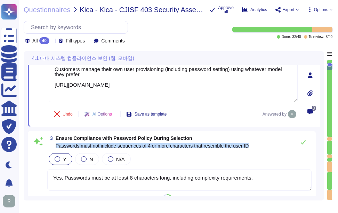
drag, startPoint x: 55, startPoint y: 144, endPoint x: 263, endPoint y: 143, distance: 208.2
click at [263, 143] on div "3 Ensure Compliance with Password Policy During Selection Passwords must not in…" at bounding box center [179, 142] width 265 height 14
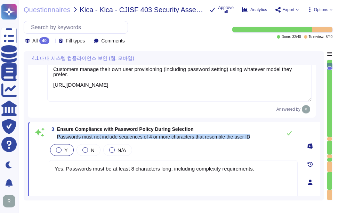
drag, startPoint x: 57, startPoint y: 135, endPoint x: 269, endPoint y: 135, distance: 212.3
click at [269, 135] on div "3 Ensure Compliance with Password Policy During Selection Passwords must not in…" at bounding box center [173, 133] width 249 height 14
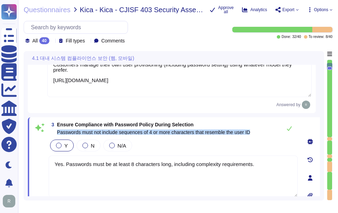
scroll to position [104, 0]
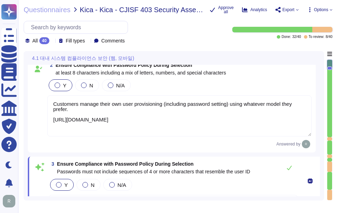
drag, startPoint x: 241, startPoint y: 119, endPoint x: 38, endPoint y: 95, distance: 204.4
click at [38, 95] on div "2 Ensure Compliance with Password Policy During Selection at least 8 characters…" at bounding box center [172, 106] width 280 height 86
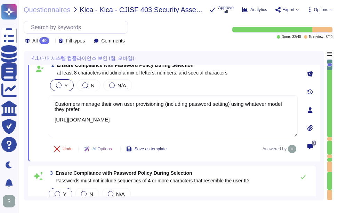
type textarea "No. In compliance with the CA/Browser Forum Baseline Requirements, passwords ar…"
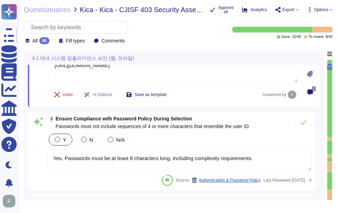
scroll to position [209, 0]
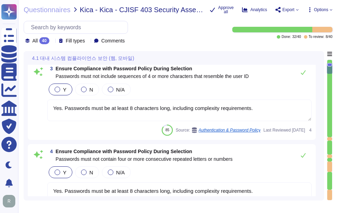
type textarea "Users may update passwords as often as they like."
drag, startPoint x: 254, startPoint y: 108, endPoint x: 34, endPoint y: 107, distance: 219.6
click at [34, 107] on div "3 Ensure Compliance with Password Policy During Selection Passwords must not in…" at bounding box center [172, 100] width 280 height 70
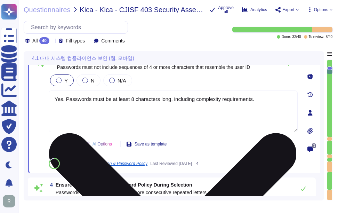
type textarea "Users may update passwords as often as they like."
paste textarea "Customers manage their own user provisioning (including password setting) using…"
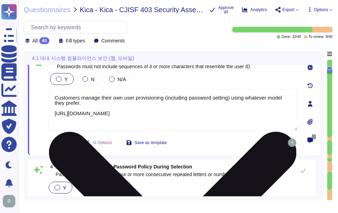
click at [246, 113] on textarea "Customers manage their own user provisioning (including password setting) using…" at bounding box center [173, 110] width 249 height 42
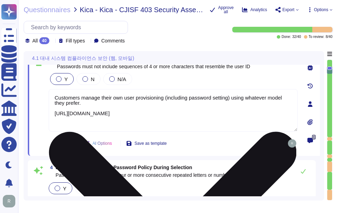
paste textarea "[URL][DOMAIN_NAME]"
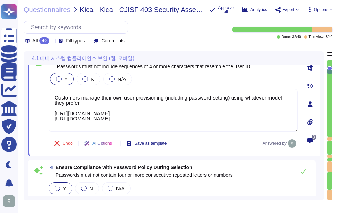
type textarea "Customers manage their own user provisioning (including password setting) using…"
click at [225, 79] on div "Y N N/A" at bounding box center [173, 79] width 249 height 15
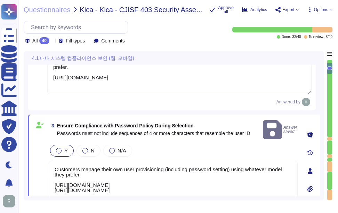
scroll to position [104, 0]
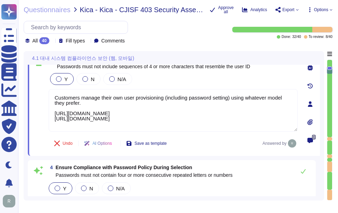
type textarea "Users may update passwords as often as they like."
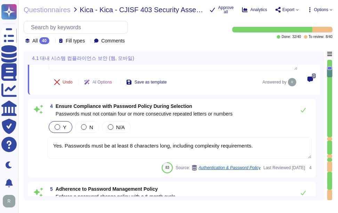
type textarea "Users are prohibited from reusing the last 3 previous passwords as part of our …"
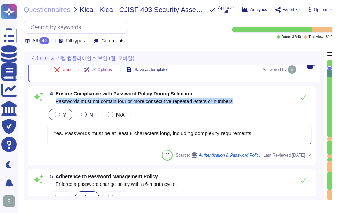
drag, startPoint x: 56, startPoint y: 101, endPoint x: 244, endPoint y: 102, distance: 188.0
click at [244, 102] on div "4 Ensure Compliance with Password Policy During Selection Passwords must not co…" at bounding box center [179, 98] width 265 height 14
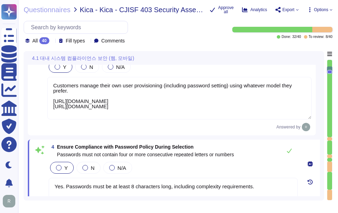
type textarea "Yes, the password policy requires initial passwords to be changed upon first us…"
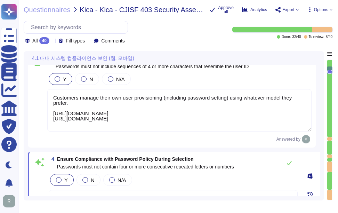
drag, startPoint x: 235, startPoint y: 118, endPoint x: 46, endPoint y: 96, distance: 189.9
click at [46, 96] on div "3 Ensure Compliance with Password Policy During Selection Passwords must not in…" at bounding box center [172, 99] width 280 height 87
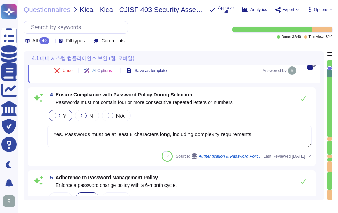
scroll to position [275, 0]
type textarea "Users are prohibited from reusing the last 3 previous passwords as part of our …"
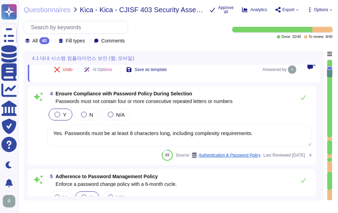
drag, startPoint x: 263, startPoint y: 132, endPoint x: 44, endPoint y: 129, distance: 219.0
click at [44, 129] on div "4 Ensure Compliance with Password Policy During Selection Passwords must not co…" at bounding box center [172, 126] width 280 height 70
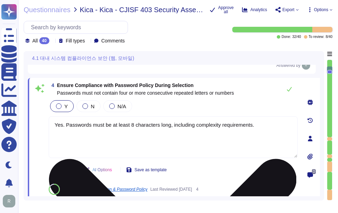
paste textarea "Customers manage their own user provisioning (including password setting) using…"
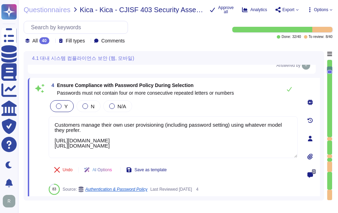
click at [218, 109] on div "Y N N/A" at bounding box center [173, 106] width 249 height 15
type textarea "Customers manage their own user provisioning (including password setting) using…"
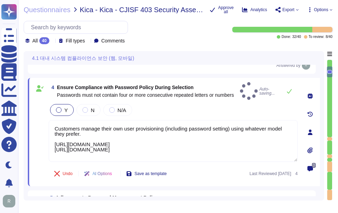
type textarea "Users are prohibited from reusing the last 3 previous passwords as part of our …"
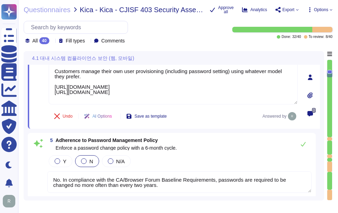
scroll to position [344, 0]
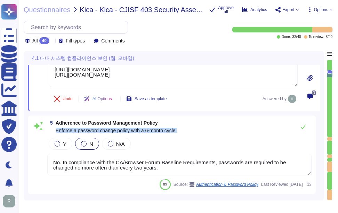
drag, startPoint x: 57, startPoint y: 128, endPoint x: 200, endPoint y: 130, distance: 143.8
click at [200, 130] on div "5 Adherence to Password Management Policy Enforce a password change policy with…" at bounding box center [179, 127] width 265 height 14
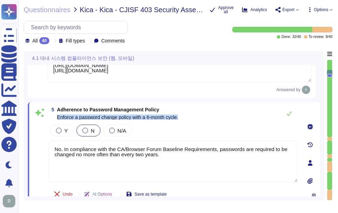
type textarea "Users are prohibited from reusing the last 3 previous passwords as part of our …"
drag, startPoint x: 56, startPoint y: 115, endPoint x: 224, endPoint y: 117, distance: 167.8
click at [224, 117] on div "5 Adherence to Password Management Policy Enforce a password change policy with…" at bounding box center [173, 114] width 249 height 14
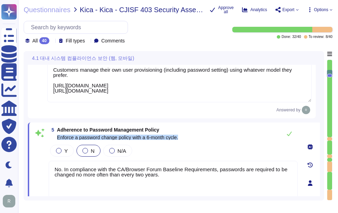
type textarea "Customers manage their own user provisioning (including password setting) using…"
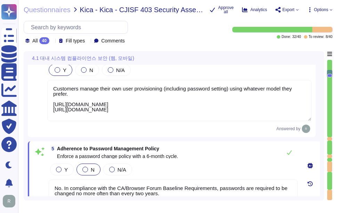
drag, startPoint x: 234, startPoint y: 111, endPoint x: 55, endPoint y: 103, distance: 179.1
click at [37, 83] on div "4 Ensure Compliance with Password Policy During Selection Passwords must not co…" at bounding box center [172, 90] width 280 height 86
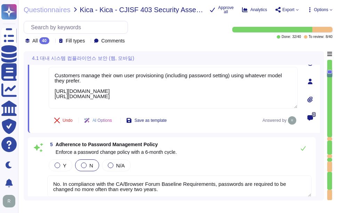
scroll to position [335, 0]
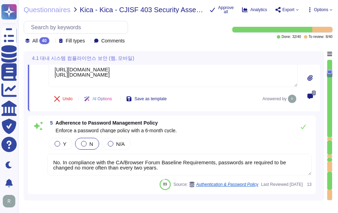
click at [168, 169] on textarea "No. In compliance with the CA/Browser Forum Baseline Requirements, passwords ar…" at bounding box center [179, 165] width 265 height 22
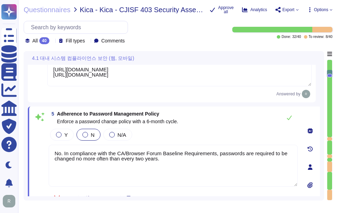
drag, startPoint x: 170, startPoint y: 162, endPoint x: 44, endPoint y: 150, distance: 126.2
click at [44, 150] on div "5 Adherence to Password Management Policy Enforce a password change policy with…" at bounding box center [165, 167] width 265 height 113
paste textarea "Customers manage their own user provisioning (including password setting) using…"
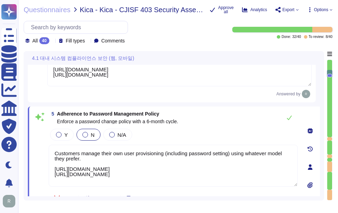
type textarea "Customers manage their own user provisioning (including password setting) using…"
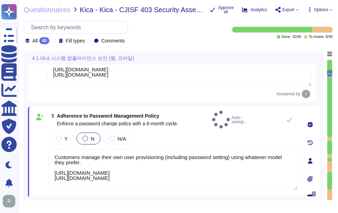
click at [247, 137] on div "Y N N/A" at bounding box center [173, 138] width 249 height 15
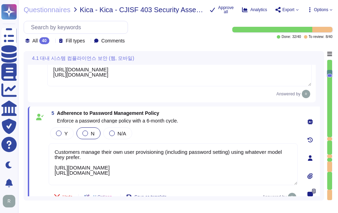
scroll to position [370, 0]
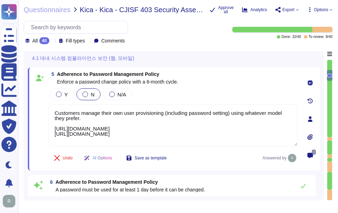
type textarea "Login banners are displayed outlining the terms and conditions of access and mu…"
click at [64, 96] on label "Y" at bounding box center [62, 95] width 12 height 6
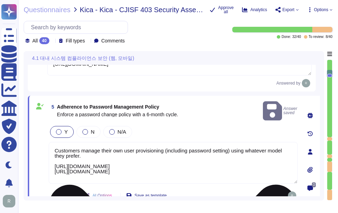
type textarea "Customers manage their own user provisioning (including password setting) using…"
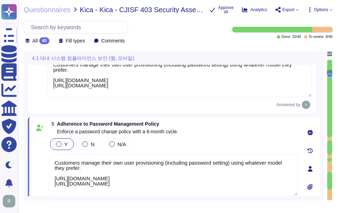
scroll to position [335, 0]
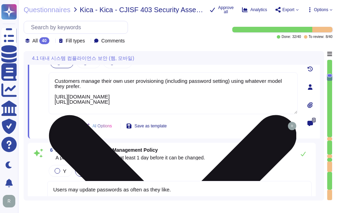
type textarea "Login banners are displayed outlining the terms and conditions of access and mu…"
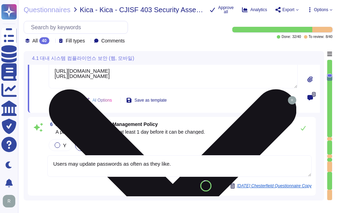
scroll to position [440, 0]
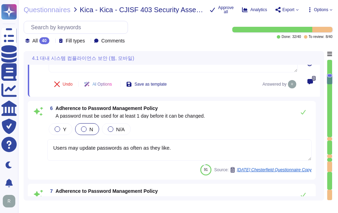
type textarea "Yes, the application will not reveal information upon failed authentication att…"
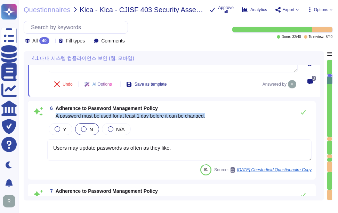
drag, startPoint x: 54, startPoint y: 115, endPoint x: 226, endPoint y: 117, distance: 171.6
click at [226, 117] on div "6 Adherence to Password Management Policy A password must be used for at least …" at bounding box center [179, 112] width 265 height 14
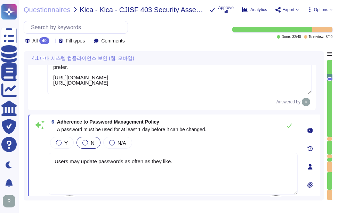
scroll to position [405, 0]
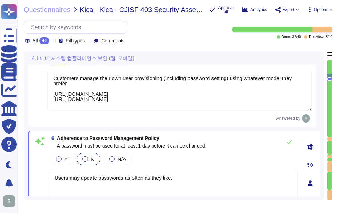
type textarea "Customers manage their own user provisioning (including password setting) using…"
drag, startPoint x: 234, startPoint y: 99, endPoint x: 58, endPoint y: 104, distance: 176.6
click at [38, 72] on div "5 Adherence to Password Management Policy Enforce a password change policy with…" at bounding box center [172, 80] width 280 height 86
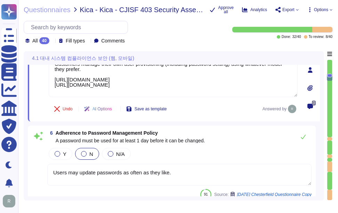
scroll to position [440, 0]
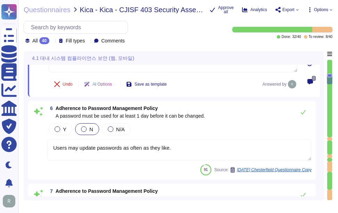
type textarea "Yes, the application will not reveal information upon failed authentication att…"
click at [174, 147] on textarea "Users may update passwords as often as they like." at bounding box center [179, 150] width 265 height 22
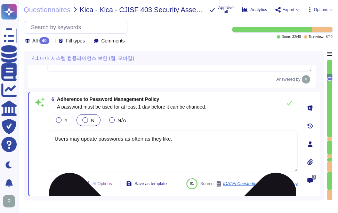
click at [174, 147] on textarea "Users may update passwords as often as they like." at bounding box center [173, 151] width 249 height 42
click at [144, 142] on textarea "Users may update passwords as often as they like." at bounding box center [173, 151] width 249 height 42
paste textarea "Customers manage their own user provisioning (including password setting) using…"
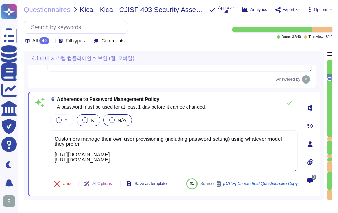
type textarea "Customers manage their own user provisioning (including password setting) using…"
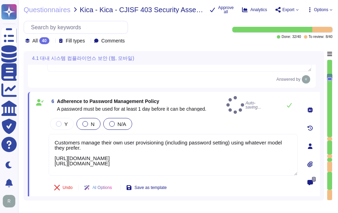
click at [109, 121] on div at bounding box center [112, 124] width 6 height 6
click at [114, 121] on div at bounding box center [112, 124] width 6 height 6
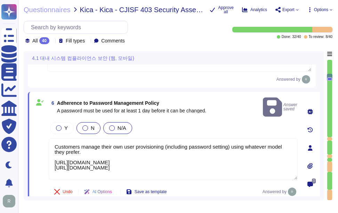
click at [111, 125] on div at bounding box center [112, 128] width 6 height 6
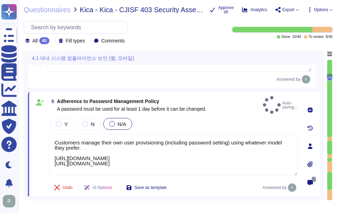
click at [151, 121] on div "Y N N/A" at bounding box center [173, 124] width 249 height 15
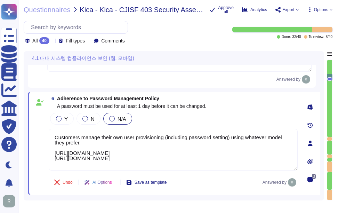
click at [223, 123] on div "Y N N/A" at bounding box center [173, 118] width 249 height 15
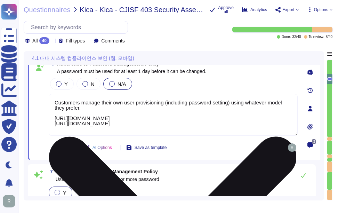
type textarea "Yes, the application will not reveal information upon failed authentication att…"
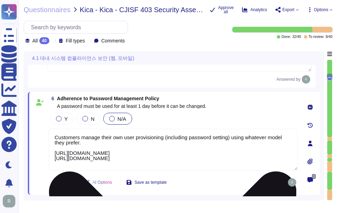
click at [91, 143] on textarea "Customers manage their own user provisioning (including password setting) using…" at bounding box center [173, 150] width 249 height 42
type textarea "Customers manage their own user provisioning (including password setting) using…"
drag, startPoint x: 82, startPoint y: 142, endPoint x: 143, endPoint y: 143, distance: 60.9
click at [143, 143] on textarea "Customers manage their own user provisioning (including password setting) using…" at bounding box center [173, 150] width 249 height 42
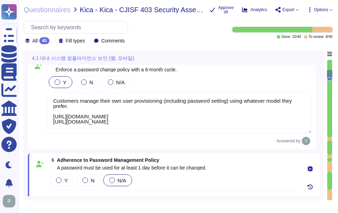
type textarea "Customers manage their own user provisioning (including password setting) using…"
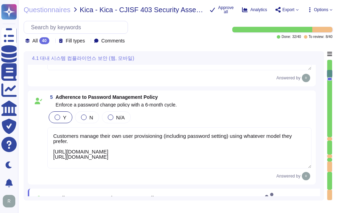
type textarea "Customers manage their own user provisioning (including password setting) using…"
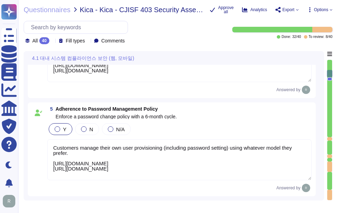
click at [76, 156] on textarea "Customers manage their own user provisioning (including password setting) using…" at bounding box center [179, 159] width 265 height 41
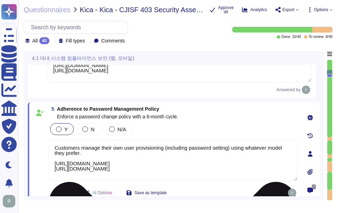
click at [89, 152] on textarea "Customers manage their own user provisioning (including password setting) using…" at bounding box center [173, 160] width 249 height 42
paste textarea "Please refer the KBs."
type textarea "Customers manage their own user provisioning (including password setting) using…"
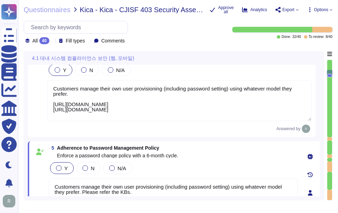
type textarea "Customers manage their own user provisioning (including password setting) using…"
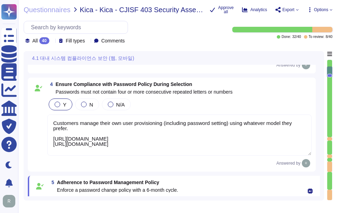
scroll to position [266, 0]
type textarea "Customers manage their own user provisioning (including password setting) using…"
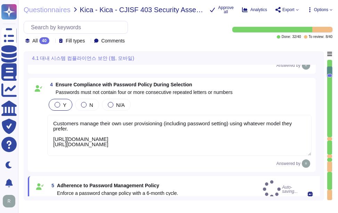
click at [74, 127] on textarea "Customers manage their own user provisioning (including password setting) using…" at bounding box center [179, 135] width 265 height 41
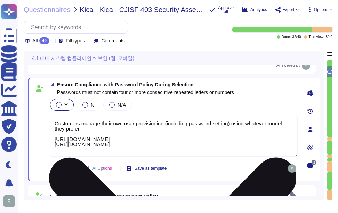
paste textarea "Please refer the KBs."
type textarea "Customers manage their own user provisioning (including password setting) using…"
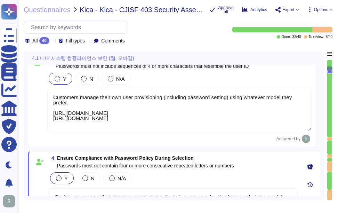
type textarea "Yes, the password policy requires initial passwords to be changed upon first us…"
type textarea "Customers manage their own user provisioning (including password setting) using…"
click at [81, 104] on textarea "Customers manage their own user provisioning (including password setting) using…" at bounding box center [179, 110] width 265 height 42
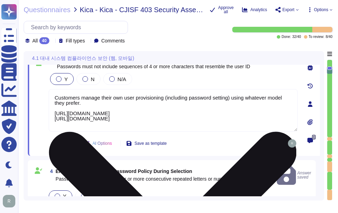
paste textarea "Please refer the KBs."
click at [141, 122] on textarea "Customers manage their own user provisioning (including password setting) using…" at bounding box center [173, 110] width 249 height 42
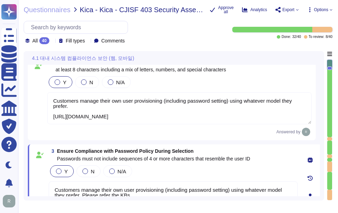
scroll to position [92, 0]
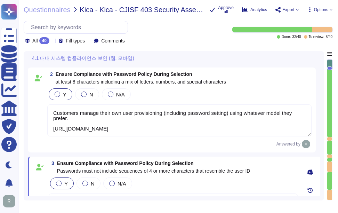
type textarea "Customers manage their own user provisioning (including password setting) using…"
click at [78, 116] on textarea "Customers manage their own user provisioning (including password setting) using…" at bounding box center [179, 120] width 265 height 32
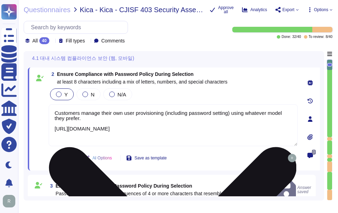
paste textarea "Please refer the KBs."
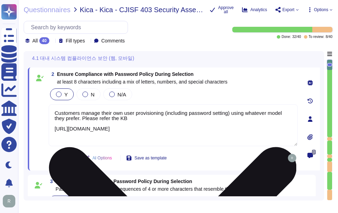
type textarea "Customers manage their own user provisioning (including password setting) using…"
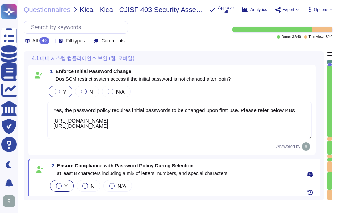
scroll to position [1, 0]
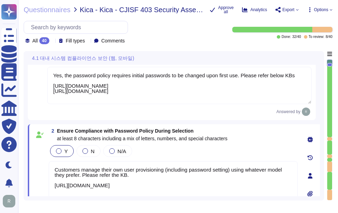
type textarea "Customers manage their own user provisioning (including password setting) using…"
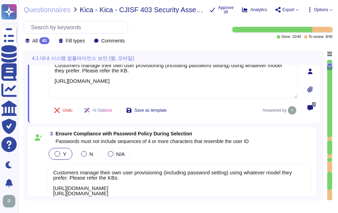
type textarea "Customers manage their own user provisioning (including password setting) using…"
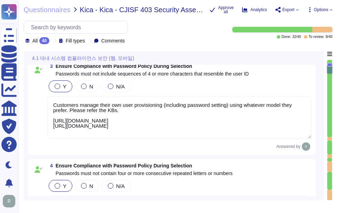
type textarea "Customers manage their own user provisioning (including password setting) using…"
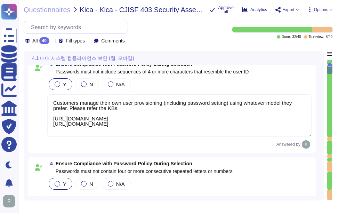
type textarea "Customers manage their own user provisioning (including password setting) using…"
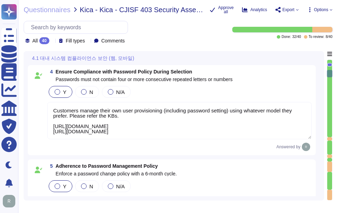
type textarea "Users are prohibited from reusing the last 3 previous passwords as part of our …"
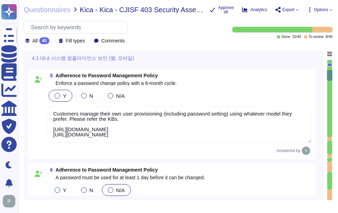
type textarea "Login banners are displayed outlining the terms and conditions of access and mu…"
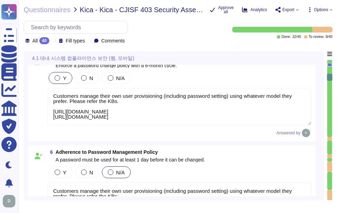
scroll to position [453, 0]
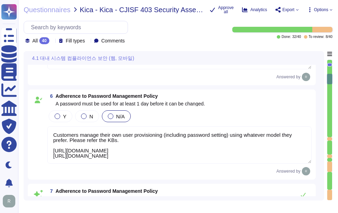
type textarea "Yes, the application will not reveal information upon failed authentication att…"
click at [205, 121] on div "Y N N/A" at bounding box center [179, 116] width 265 height 15
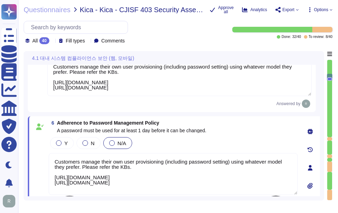
type textarea "Customers manage their own user provisioning (including password setting) using…"
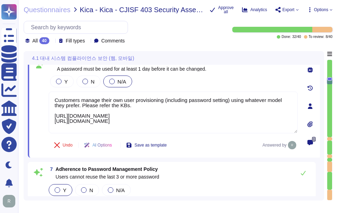
type textarea "Yes, the application will not reveal information upon failed authentication att…"
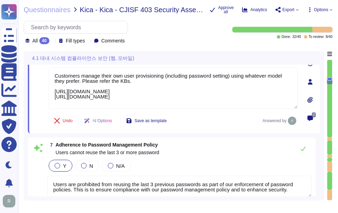
scroll to position [522, 0]
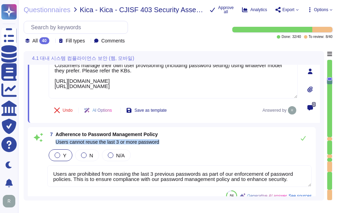
drag, startPoint x: 56, startPoint y: 141, endPoint x: 166, endPoint y: 142, distance: 109.7
click at [166, 142] on div "7 Adherence to Password Management Policy Users cannot reuse the last 3 or more…" at bounding box center [179, 138] width 265 height 14
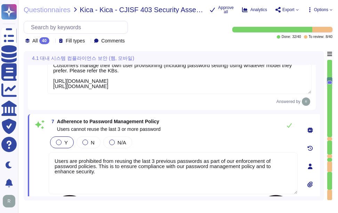
type textarea "Yes, the application will not reveal information upon failed authentication att…"
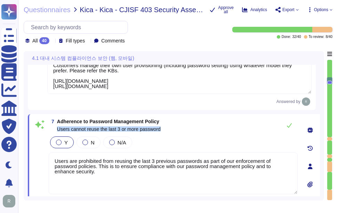
drag, startPoint x: 58, startPoint y: 129, endPoint x: 179, endPoint y: 136, distance: 120.6
click at [179, 136] on div "7 Adherence to Password Management Policy Users cannot reuse the last 3 or more…" at bounding box center [165, 166] width 265 height 96
copy div "Users cannot reuse the last 3 or more password Y N N/A"
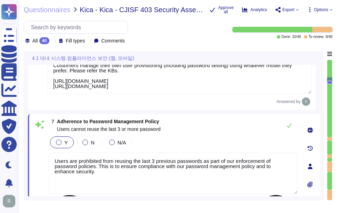
drag, startPoint x: 85, startPoint y: 174, endPoint x: 56, endPoint y: 160, distance: 32.4
click at [56, 160] on textarea "Users are prohibited from reusing the last 3 previous passwords as part of our …" at bounding box center [173, 173] width 249 height 42
paste textarea "(SCM), the ability to prevent users from reusing previous passwords is a config…"
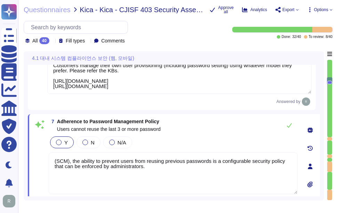
drag, startPoint x: 78, startPoint y: 160, endPoint x: 47, endPoint y: 158, distance: 31.7
click at [47, 158] on div "7 Adherence to Password Management Policy Users cannot reuse the last 3 or more…" at bounding box center [165, 166] width 265 height 96
click at [192, 140] on div "Y N N/A" at bounding box center [173, 142] width 249 height 15
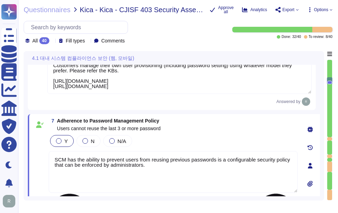
click at [177, 172] on textarea "SCM has the ability to prevent users from reusing previous passwords is a confi…" at bounding box center [173, 172] width 249 height 42
paste textarea "[URL][DOMAIN_NAME]"
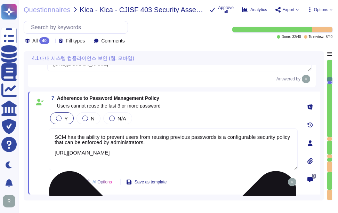
scroll to position [557, 0]
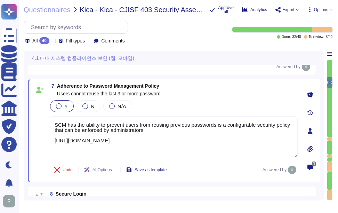
type textarea "SCM has the ability to prevent users from reusing previous passwords is a confi…"
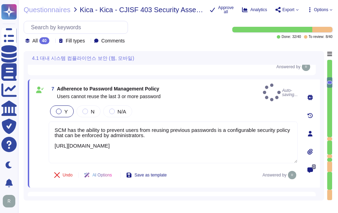
click at [226, 85] on div "7 Adherence to Password Management Policy Users cannot reuse the last 3 or more…" at bounding box center [173, 93] width 249 height 18
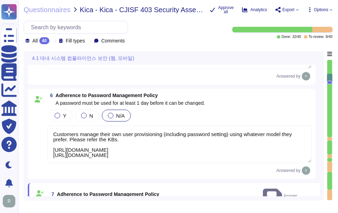
scroll to position [453, 0]
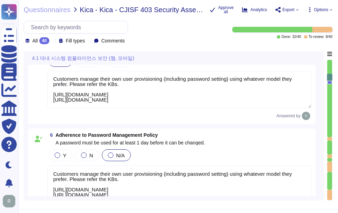
type textarea "Customers manage their own user provisioning (including password setting) using…"
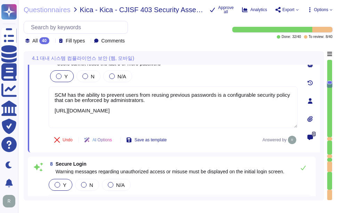
type textarea "Yes, the application will not reveal information upon failed authentication att…"
type textarea "Upon successful logon, the system will notify the user of the date and time of …"
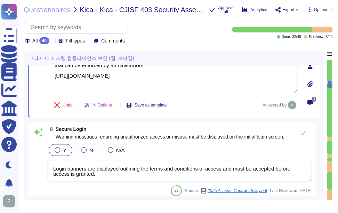
scroll to position [652, 0]
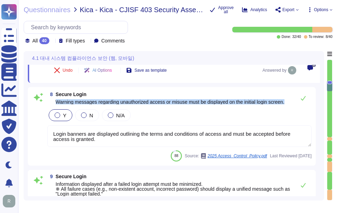
drag, startPoint x: 55, startPoint y: 101, endPoint x: 291, endPoint y: 105, distance: 235.3
click at [291, 105] on div "8 Secure Login Warning messages regarding unauthorized access or misuse must be…" at bounding box center [179, 98] width 265 height 14
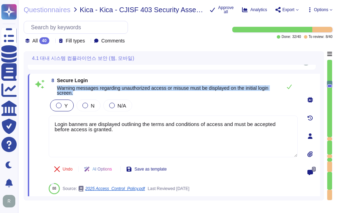
type textarea "Upon successful logon, the system will notify the user of the date and time of …"
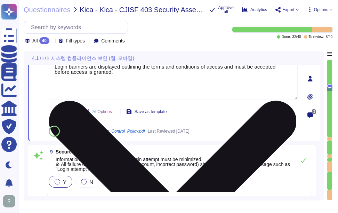
scroll to position [722, 0]
type textarea "In instances where an incorrect user ID or password is entered, the system shal…"
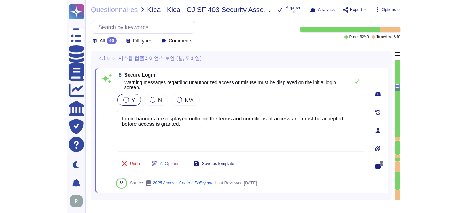
scroll to position [652, 0]
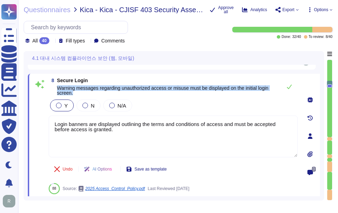
drag, startPoint x: 57, startPoint y: 88, endPoint x: 77, endPoint y: 93, distance: 19.8
click at [77, 93] on span "Warning messages regarding unauthorized access or misuse must be displayed on t…" at bounding box center [167, 91] width 221 height 10
copy span "Warning messages regarding unauthorized access or misuse must be displayed on t…"
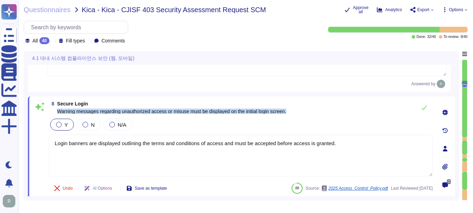
scroll to position [618, 0]
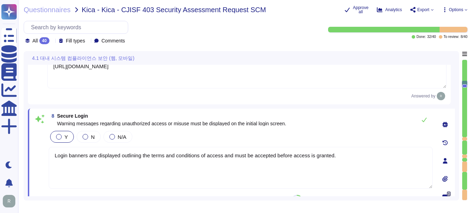
click at [184, 128] on div "8 Secure Login Warning messages regarding unauthorized access or misuse must be…" at bounding box center [232, 161] width 399 height 96
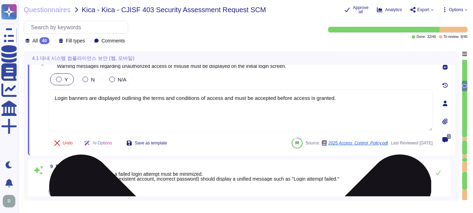
scroll to position [687, 0]
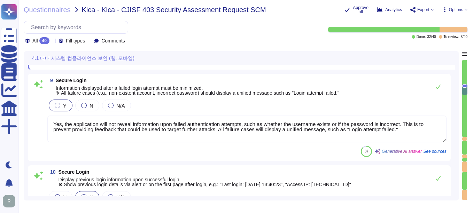
type textarea "Access to our SaaS platform requires manual entry of credentials for each sessi…"
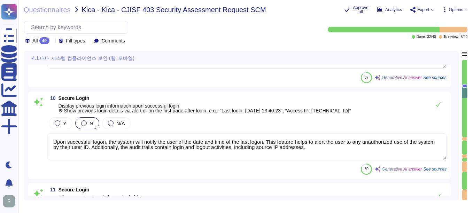
type textarea "Temporary passwords must comply with the organization's password policy, which …"
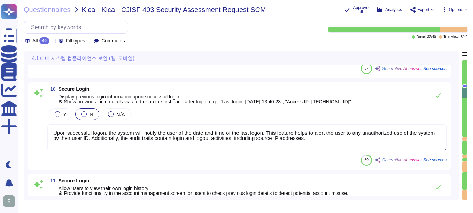
scroll to position [861, 0]
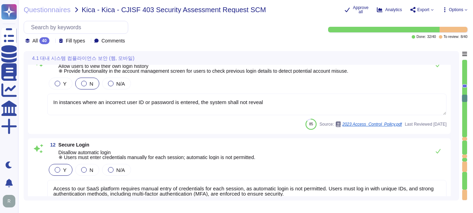
type textarea "Users are required to change their temporary password upon first login to ensur…"
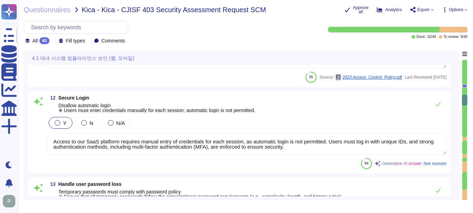
scroll to position [1, 0]
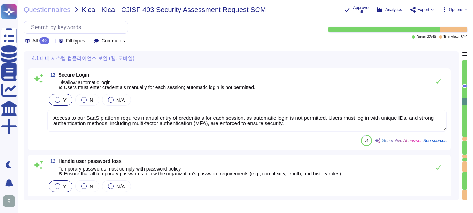
type textarea "Our application enforces strict access control measures, including the ability …"
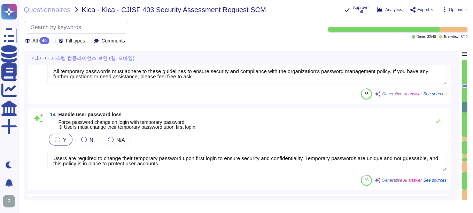
scroll to position [1209, 0]
type textarea "User sessions at [GEOGRAPHIC_DATA] are managed through several security measure…"
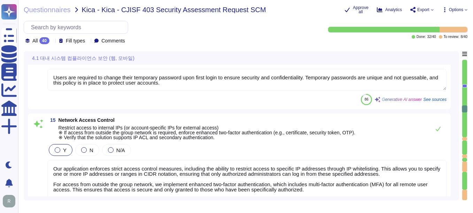
scroll to position [1279, 0]
type textarea "All users shall be automatically disconnected from Sectigo’s network after a pe…"
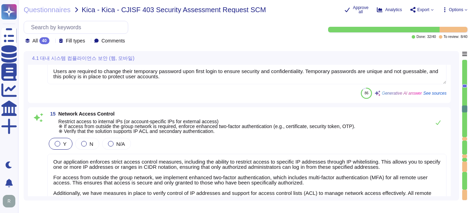
scroll to position [0, 0]
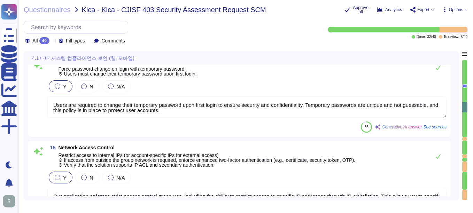
type textarea "Access to our SaaS platform requires manual entry of credentials for each sessi…"
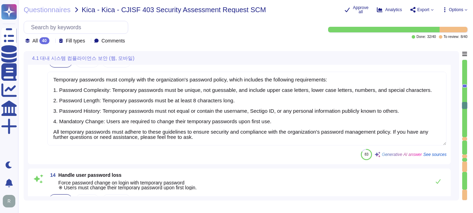
type textarea "In instances where an incorrect user ID or password is entered, the system shal…"
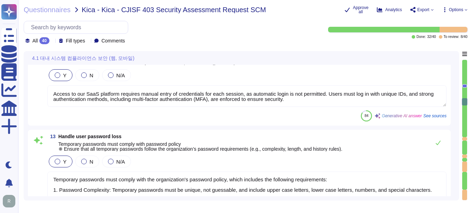
type textarea "Upon successful logon, the system will notify the user of the date and time of …"
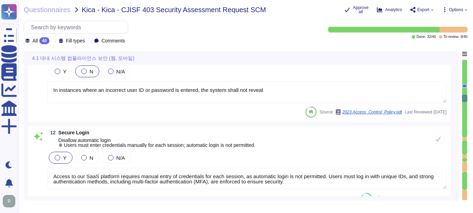
type textarea "Yes, the application will not reveal information upon failed authentication att…"
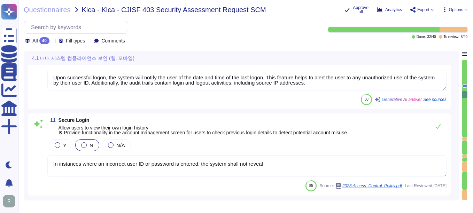
type textarea "Login banners are displayed outlining the terms and conditions of access and mu…"
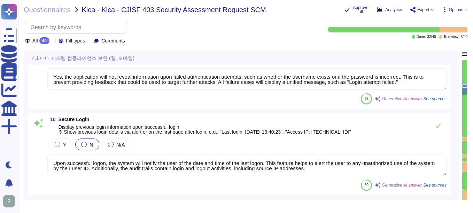
type textarea "SCM has the ability to prevent users from reusing previous passwords is a confi…"
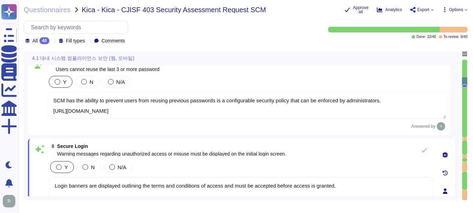
type textarea "Customers manage their own user provisioning (including password setting) using…"
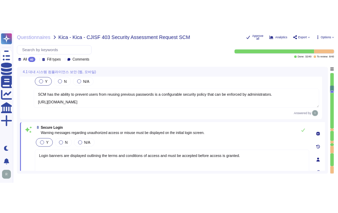
scroll to position [594, 0]
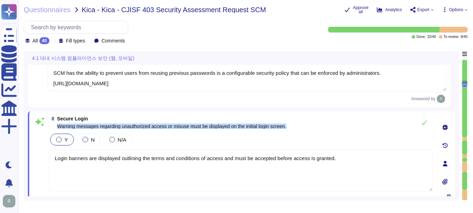
drag, startPoint x: 57, startPoint y: 125, endPoint x: 290, endPoint y: 131, distance: 233.3
click at [290, 131] on div "8 Secure Login Warning messages regarding unauthorized access or misuse must be…" at bounding box center [232, 164] width 399 height 96
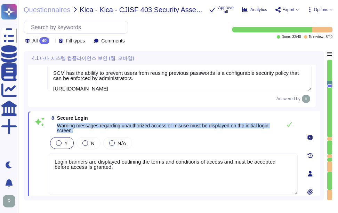
click at [149, 131] on span "Warning messages regarding unauthorized access or misuse must be displayed on t…" at bounding box center [167, 128] width 221 height 10
drag, startPoint x: 56, startPoint y: 124, endPoint x: 93, endPoint y: 129, distance: 36.9
click at [93, 129] on span "8 Secure Login Warning messages regarding unauthorized access or misuse must be…" at bounding box center [164, 124] width 230 height 17
copy span "Warning messages regarding unauthorized access or misuse must be displayed on t…"
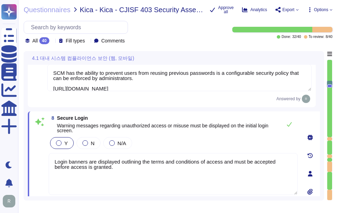
click at [163, 135] on div "8 Secure Login Warning messages regarding unauthorized access or misuse must be…" at bounding box center [165, 174] width 265 height 116
drag, startPoint x: 109, startPoint y: 170, endPoint x: 55, endPoint y: 159, distance: 55.4
click at [55, 159] on textarea "Login banners are displayed outlining the terms and conditions of access and mu…" at bounding box center [173, 174] width 249 height 42
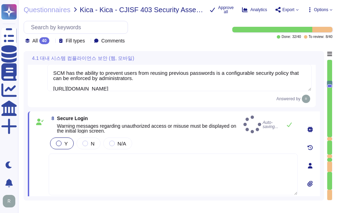
click at [194, 141] on div "Y N N/A" at bounding box center [173, 143] width 249 height 15
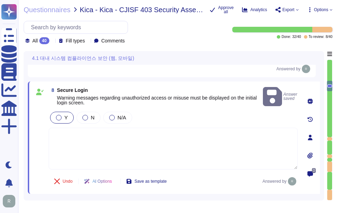
type textarea "In instances where an incorrect user ID or password is entered, the system shal…"
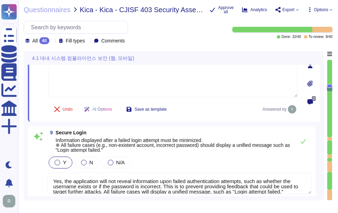
scroll to position [699, 0]
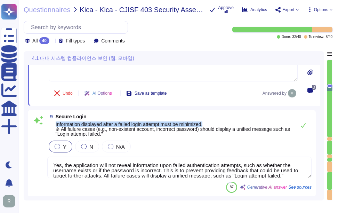
drag, startPoint x: 55, startPoint y: 125, endPoint x: 218, endPoint y: 124, distance: 162.9
click at [218, 124] on span "9 Secure Login Information displayed after a failed login attempt must be minim…" at bounding box center [169, 125] width 245 height 22
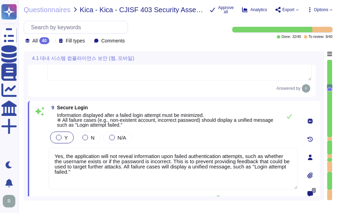
type textarea "In instances where an incorrect user ID or password is entered, the system shal…"
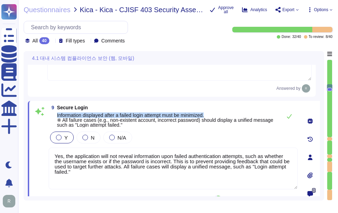
drag, startPoint x: 57, startPoint y: 115, endPoint x: 212, endPoint y: 116, distance: 155.3
click at [212, 116] on span "Information displayed after a failed login attempt must be minimized. ※ All fai…" at bounding box center [167, 120] width 221 height 15
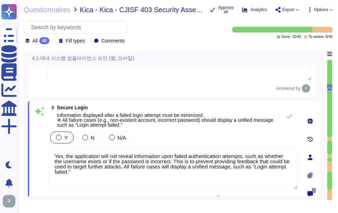
drag, startPoint x: 85, startPoint y: 172, endPoint x: 43, endPoint y: 150, distance: 47.3
click at [43, 150] on div "9 Secure Login Information displayed after a failed login attempt must be minim…" at bounding box center [165, 157] width 265 height 104
paste textarea
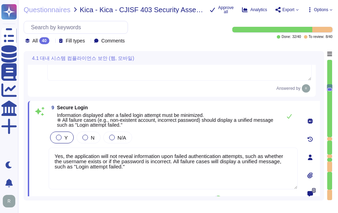
type textarea "Yes, the application will not reveal information upon failed authentication att…"
click at [164, 136] on div "Y N N/A" at bounding box center [173, 137] width 249 height 15
click at [188, 109] on span "Secure Login" at bounding box center [177, 107] width 241 height 5
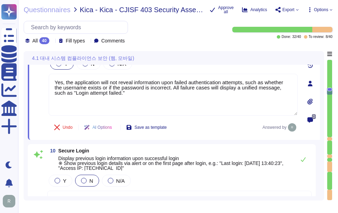
type textarea "Access to our SaaS platform requires manual entry of credentials for each sessi…"
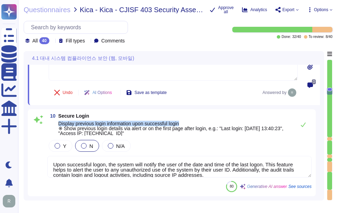
drag, startPoint x: 59, startPoint y: 122, endPoint x: 198, endPoint y: 122, distance: 139.2
click at [198, 122] on span "Display previous login information upon successful login ※ Show previous login …" at bounding box center [175, 128] width 234 height 15
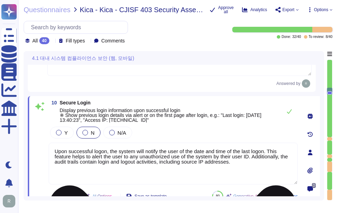
type textarea "Access to our SaaS platform requires manual entry of credentials for each sessi…"
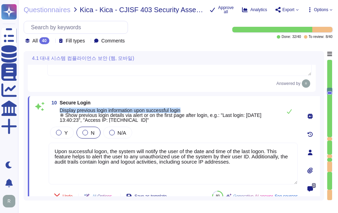
drag, startPoint x: 60, startPoint y: 109, endPoint x: 209, endPoint y: 108, distance: 149.3
click at [209, 108] on span "Display previous login information upon successful login ※ Show previous login …" at bounding box center [169, 115] width 219 height 15
click at [67, 134] on span "Y" at bounding box center [65, 133] width 3 height 6
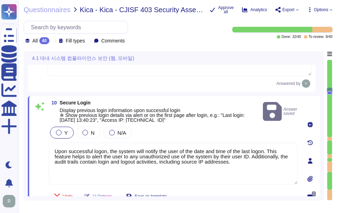
drag, startPoint x: 236, startPoint y: 161, endPoint x: 44, endPoint y: 145, distance: 192.8
click at [44, 145] on div "10 Secure Login Display previous login information upon successful login ※ Show…" at bounding box center [165, 160] width 265 height 121
paste textarea
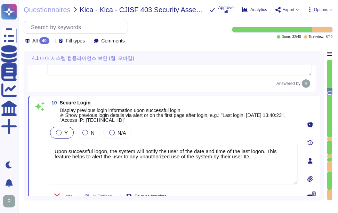
type textarea "Upon successful logon, the system will notify the user of the date and time of …"
click at [178, 136] on div "Y N N/A" at bounding box center [173, 132] width 249 height 15
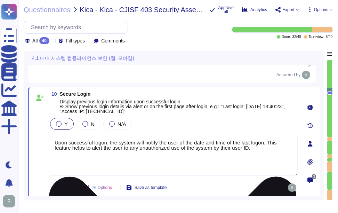
scroll to position [838, 0]
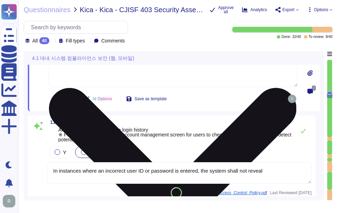
type textarea "Temporary passwords must comply with the organization's password policy, which …"
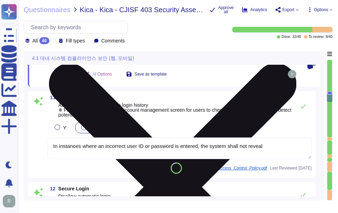
scroll to position [942, 0]
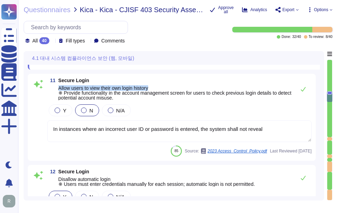
drag, startPoint x: 57, startPoint y: 87, endPoint x: 164, endPoint y: 86, distance: 107.2
click at [164, 86] on span "11 Secure Login Allow users to view their own login history ※ Provide functiona…" at bounding box center [169, 89] width 245 height 22
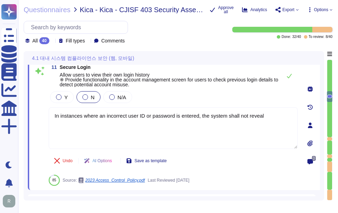
type textarea "Temporary passwords must comply with the organization's password policy, which …"
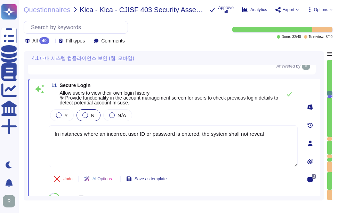
scroll to position [907, 0]
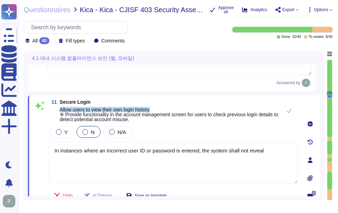
drag, startPoint x: 60, startPoint y: 109, endPoint x: 168, endPoint y: 108, distance: 107.9
click at [168, 108] on span "Allow users to view their own login history ※ Provide functionality in the acco…" at bounding box center [169, 114] width 219 height 15
drag, startPoint x: 266, startPoint y: 149, endPoint x: 44, endPoint y: 150, distance: 222.1
click at [44, 150] on div "11 Secure Login Allow users to view their own login history ※ Provide functiona…" at bounding box center [165, 160] width 265 height 121
paste textarea "Users can view their own login history through the Sectigo Certificate Manager …"
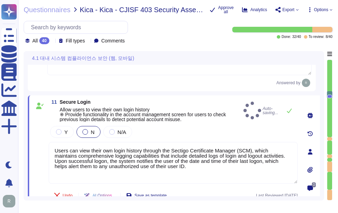
type textarea "Users can view their own login history through the Sectigo Certificate Manager …"
click at [185, 136] on div "Y N N/A" at bounding box center [173, 132] width 249 height 15
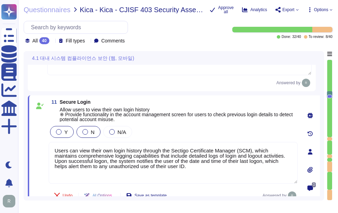
click at [57, 130] on div at bounding box center [59, 132] width 6 height 6
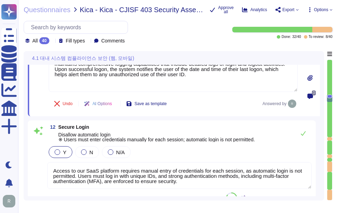
scroll to position [1012, 0]
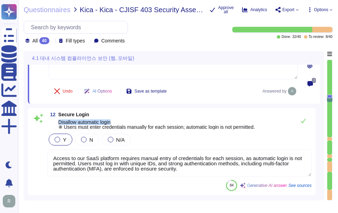
drag, startPoint x: 58, startPoint y: 119, endPoint x: 168, endPoint y: 120, distance: 110.3
click at [168, 120] on span "12 Secure Login Disallow automatic login ※ Users must enter credentials manuall…" at bounding box center [151, 120] width 208 height 17
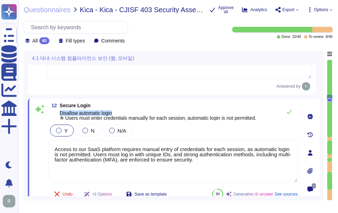
drag, startPoint x: 60, startPoint y: 112, endPoint x: 118, endPoint y: 110, distance: 57.5
click at [118, 110] on span "Secure Login Disallow automatic login ※ Users must enter credentials manually f…" at bounding box center [158, 111] width 197 height 17
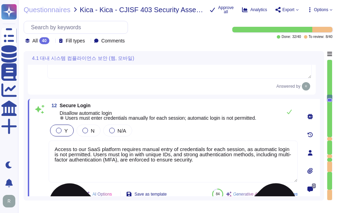
drag, startPoint x: 196, startPoint y: 162, endPoint x: 111, endPoint y: 144, distance: 87.2
click at [111, 144] on textarea "Access to our SaaS platform requires manual entry of credentials for each sessi…" at bounding box center [173, 162] width 249 height 42
click at [147, 160] on textarea "Access to our SaaS platform requires manual entry of credentials for each sessi…" at bounding box center [173, 162] width 249 height 42
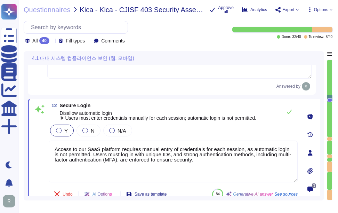
click at [175, 128] on div "Y N N/A" at bounding box center [173, 130] width 249 height 15
click at [187, 131] on div "Y N N/A" at bounding box center [173, 130] width 249 height 15
click at [287, 112] on icon at bounding box center [290, 112] width 6 height 6
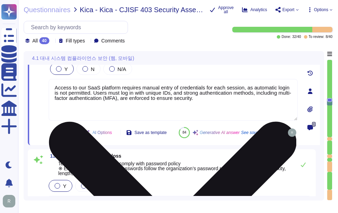
type textarea "Users are required to change their temporary password upon first login to ensur…"
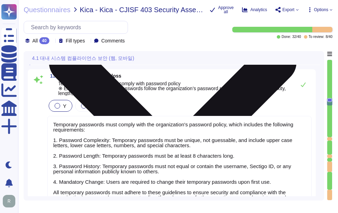
scroll to position [1151, 0]
type textarea "Our application enforces strict access control measures, including the ability …"
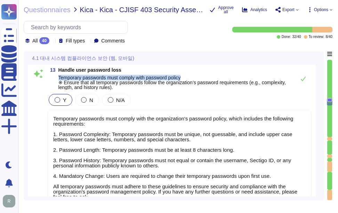
drag, startPoint x: 59, startPoint y: 94, endPoint x: 216, endPoint y: 92, distance: 156.7
click at [216, 90] on span "Handle user password loss Temporary passwords must comply with password policy …" at bounding box center [175, 79] width 234 height 22
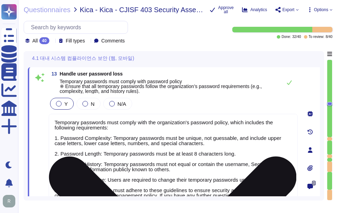
scroll to position [1116, 0]
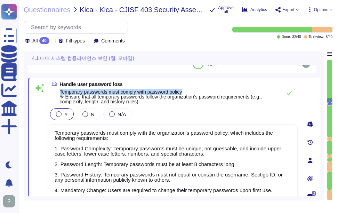
drag, startPoint x: 60, startPoint y: 91, endPoint x: 193, endPoint y: 91, distance: 133.3
click at [193, 91] on span "Temporary passwords must comply with password policy ※ Ensure that all temporar…" at bounding box center [169, 96] width 219 height 15
copy span "Temporary passwords must comply with password policy"
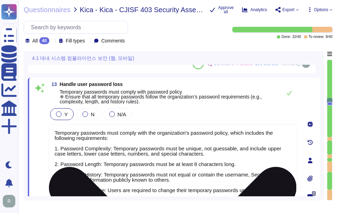
click at [120, 158] on textarea "Temporary passwords must comply with the organization's password policy, which …" at bounding box center [173, 171] width 249 height 95
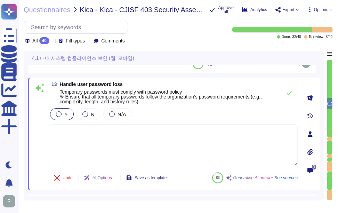
click at [175, 116] on div "Y N N/A" at bounding box center [173, 114] width 249 height 15
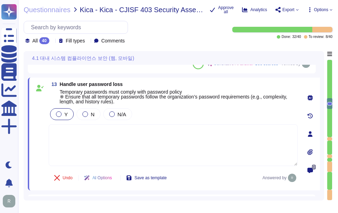
click at [127, 149] on textarea at bounding box center [173, 145] width 249 height 42
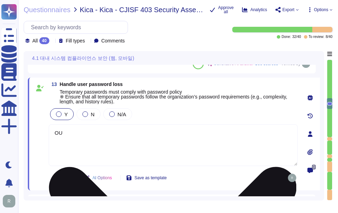
type textarea "O"
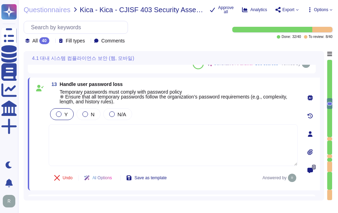
click at [183, 111] on div "Y N N/A" at bounding box center [173, 114] width 249 height 15
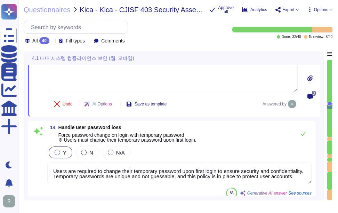
scroll to position [1221, 0]
type textarea "User sessions at [GEOGRAPHIC_DATA] are managed through several security measure…"
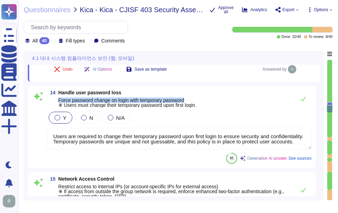
drag, startPoint x: 57, startPoint y: 100, endPoint x: 230, endPoint y: 99, distance: 172.7
click at [230, 99] on div "14 Handle user password loss Force password change on login with temporary pass…" at bounding box center [179, 98] width 265 height 17
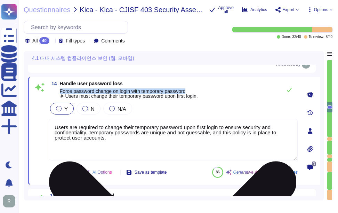
type textarea "User sessions at [GEOGRAPHIC_DATA] are managed through several security measure…"
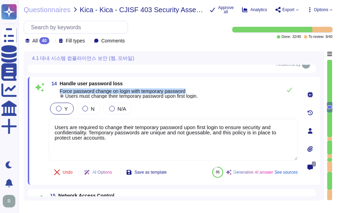
drag, startPoint x: 61, startPoint y: 90, endPoint x: 203, endPoint y: 91, distance: 142.7
click at [203, 91] on div "14 Handle user password loss Force password change on login with temporary pass…" at bounding box center [173, 89] width 249 height 17
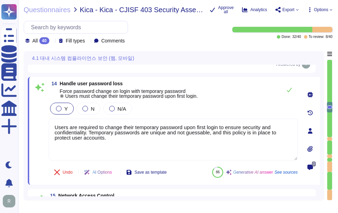
drag, startPoint x: 114, startPoint y: 143, endPoint x: 41, endPoint y: 117, distance: 77.5
click at [41, 117] on div "14 Handle user password loss Force password change on login with temporary pass…" at bounding box center [165, 131] width 265 height 100
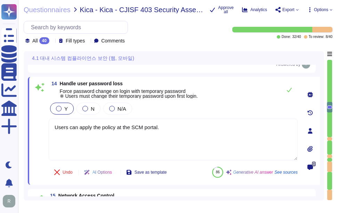
click at [232, 108] on div "Y N N/A" at bounding box center [173, 108] width 249 height 15
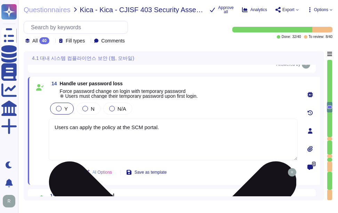
drag, startPoint x: 67, startPoint y: 127, endPoint x: 53, endPoint y: 127, distance: 14.3
click at [53, 127] on textarea "Users can apply the policy at the SCM portal." at bounding box center [173, 140] width 249 height 42
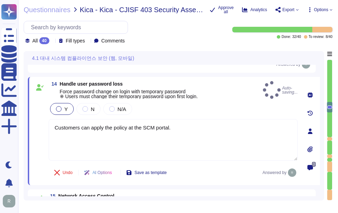
type textarea "Customers can apply the policy at the SCM portal."
click at [184, 111] on div "Y N N/A" at bounding box center [173, 109] width 249 height 15
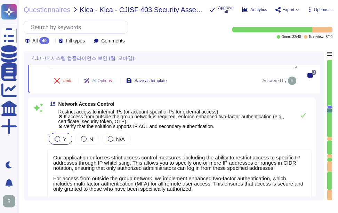
type textarea "All users shall be automatically disconnected from Sectigo’s network after a pe…"
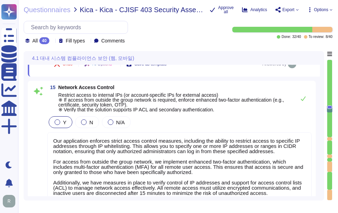
scroll to position [1325, 0]
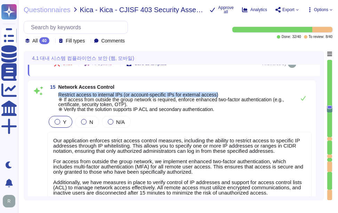
drag, startPoint x: 59, startPoint y: 93, endPoint x: 237, endPoint y: 95, distance: 178.2
click at [237, 95] on span "Restrict access to internal IPs (or account-specific IPs for external access) ※…" at bounding box center [175, 101] width 234 height 19
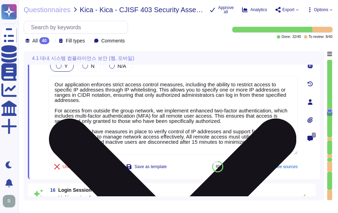
scroll to position [1360, 0]
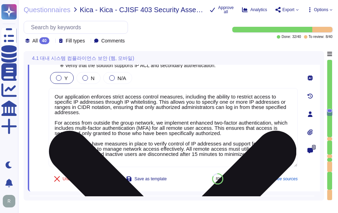
click at [132, 166] on textarea "Our application enforces strict access control measures, including the ability …" at bounding box center [173, 127] width 249 height 79
click at [130, 160] on textarea "Our application enforces strict access control measures, including the ability …" at bounding box center [173, 127] width 249 height 79
type textarea "Our application enforces strict access control measures, including the ability …"
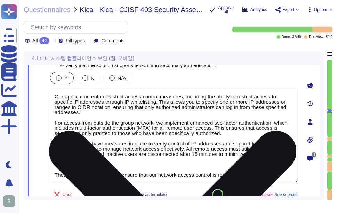
type textarea "All users shall be automatically disconnected from Sectigo’s network after a pe…"
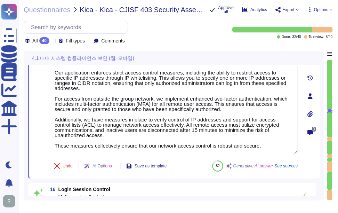
scroll to position [1395, 0]
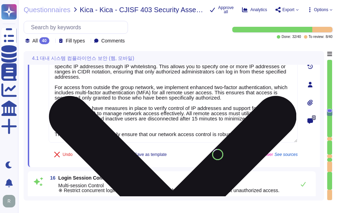
click at [268, 133] on textarea "Our application enforces strict access control measures, including the ability …" at bounding box center [173, 97] width 249 height 89
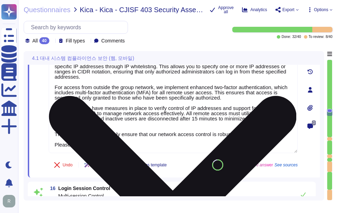
paste textarea "[URL][DOMAIN_NAME]"
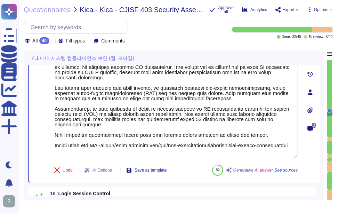
click at [41, 107] on span at bounding box center [39, 97] width 13 height 123
type textarea "Our application enforces strict access control measures, including the ability …"
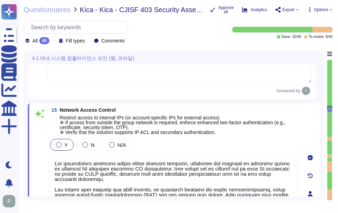
scroll to position [1290, 0]
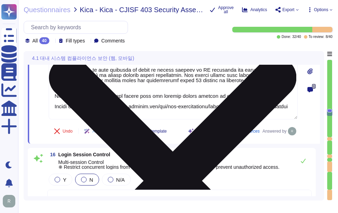
type textarea "Our password policy enforces account lockout after a maximum of 5 failed login …"
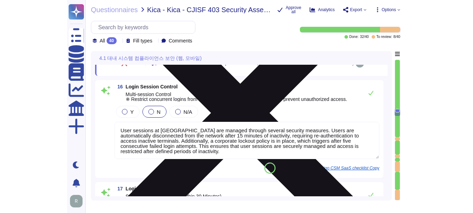
scroll to position [1499, 0]
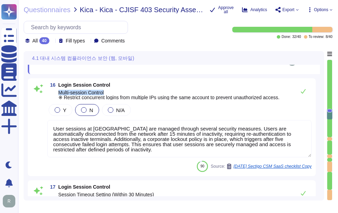
drag, startPoint x: 58, startPoint y: 92, endPoint x: 120, endPoint y: 92, distance: 62.0
click at [120, 92] on span "16 Login Session Control Multi-session Control ※ Restrict concurrent logins fro…" at bounding box center [163, 90] width 233 height 17
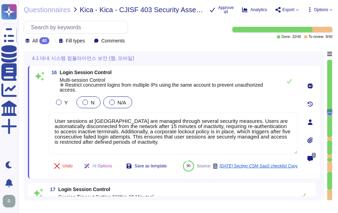
type textarea "Our password policy enforces account lockout after a maximum of 5 failed login …"
drag, startPoint x: 59, startPoint y: 79, endPoint x: 129, endPoint y: 78, distance: 70.0
click at [129, 78] on span "16 Login Session Control Multi-session Control ※ Restrict concurrent logins fro…" at bounding box center [164, 81] width 230 height 22
copy span "Multi-session Control"
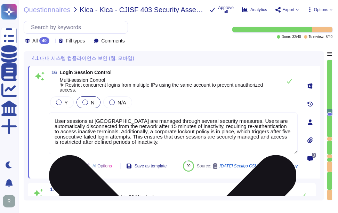
click at [163, 144] on textarea "User sessions at [GEOGRAPHIC_DATA] are managed through several security measure…" at bounding box center [173, 133] width 249 height 42
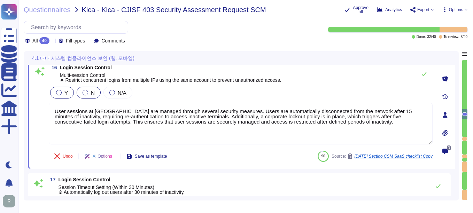
click at [55, 96] on div "Y" at bounding box center [62, 93] width 24 height 12
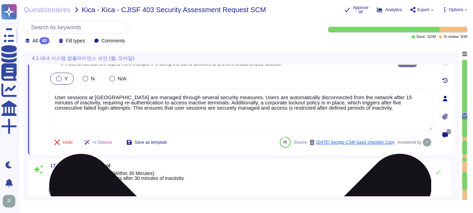
type textarea "The account lockout duration is a minimum of 15 minutes after a maximum of 5 fa…"
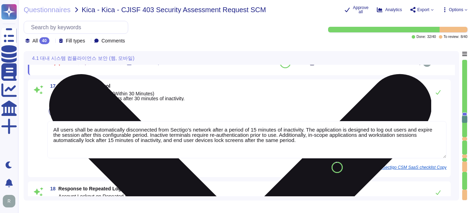
scroll to position [1638, 0]
type textarea "Our application enforces restrictions on the server side to ensure that unautho…"
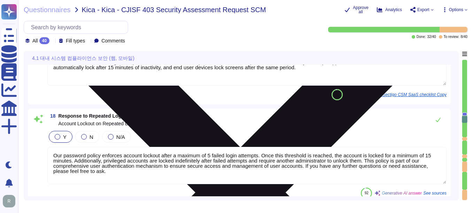
scroll to position [1708, 0]
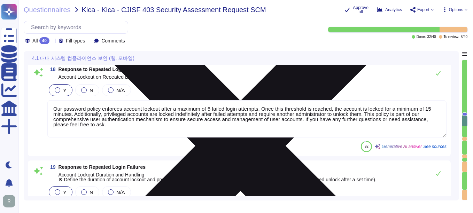
type textarea "- All visible 'Sensitive' information is kept to a minimum at all times during …"
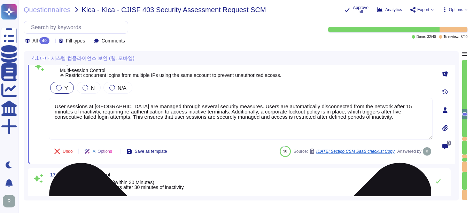
type textarea "Customers can apply the policy at the SCM portal."
type textarea "Our application enforces strict access control measures, including the ability …"
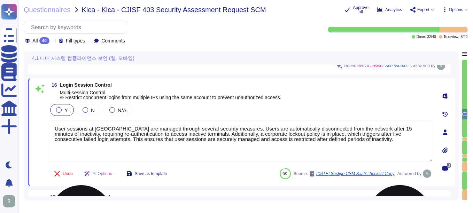
scroll to position [1447, 0]
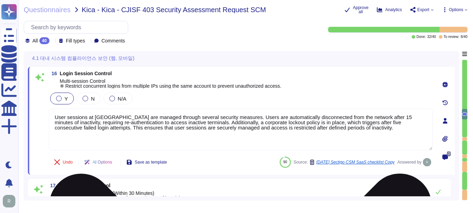
drag, startPoint x: 337, startPoint y: 128, endPoint x: 58, endPoint y: 112, distance: 279.6
click at [58, 112] on textarea "User sessions at [GEOGRAPHIC_DATA] are managed through several security measure…" at bounding box center [241, 130] width 384 height 42
click at [183, 128] on textarea "User sessions at [GEOGRAPHIC_DATA] are managed through several security measure…" at bounding box center [241, 130] width 384 height 42
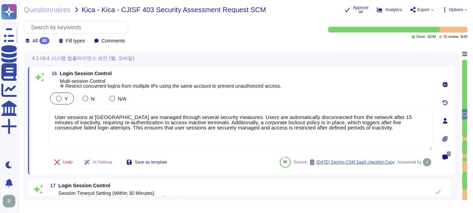
drag, startPoint x: 353, startPoint y: 129, endPoint x: 48, endPoint y: 117, distance: 305.5
click at [48, 117] on div "16 Login Session Control Multi-session Control ※ Restrict concurrent logins fro…" at bounding box center [232, 121] width 399 height 100
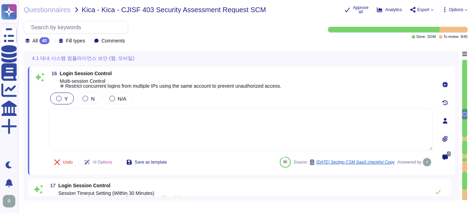
click at [158, 87] on span "Multi-session Control ※ Restrict concurrent logins from multiple IPs using the …" at bounding box center [170, 83] width 221 height 10
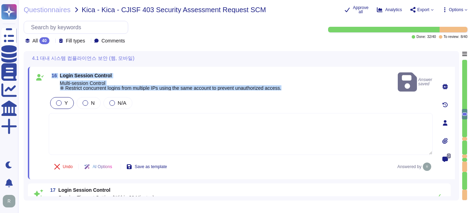
drag, startPoint x: 53, startPoint y: 70, endPoint x: 296, endPoint y: 87, distance: 243.2
click at [296, 87] on div "16 Login Session Control Multi-session Control ※ Restrict concurrent logins fro…" at bounding box center [241, 123] width 427 height 112
copy span "16 Login Session Control Multi-session Control ※ Restrict concurrent logins fro…"
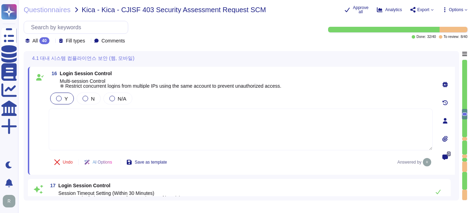
click at [134, 129] on textarea at bounding box center [241, 130] width 384 height 42
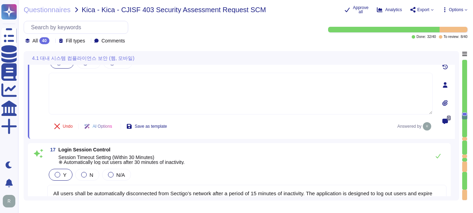
type textarea "The account lockout duration is a minimum of 15 minutes after a maximum of 5 fa…"
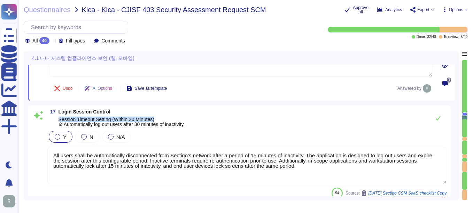
drag, startPoint x: 57, startPoint y: 119, endPoint x: 179, endPoint y: 119, distance: 122.2
click at [179, 119] on span "17 Login Session Control Session Timeout Setting (Within 30 Minutes) ※ Automati…" at bounding box center [115, 117] width 137 height 17
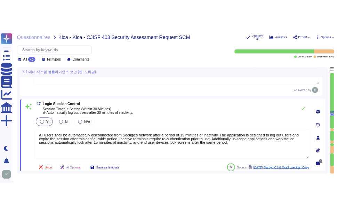
type textarea "The account lockout duration is a minimum of 15 minutes after a maximum of 5 fa…"
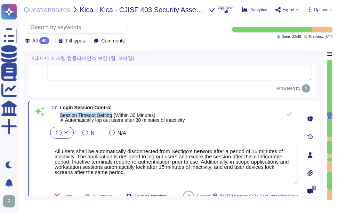
drag, startPoint x: 61, startPoint y: 114, endPoint x: 113, endPoint y: 114, distance: 51.9
click at [113, 114] on span "Session Timeout Setting (Within 30 Minutes) ※ Automatically log out users after…" at bounding box center [123, 117] width 126 height 10
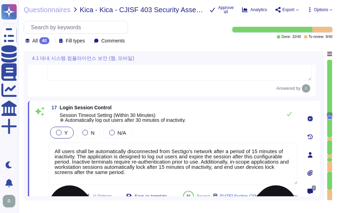
click at [122, 165] on textarea "All users shall be automatically disconnected from Sectigo’s network after a pe…" at bounding box center [173, 164] width 249 height 42
drag, startPoint x: 111, startPoint y: 174, endPoint x: 29, endPoint y: 143, distance: 87.5
click at [27, 143] on div "4.1 대내 시스템 컴플라이언스 보안 (웹, 모바일) 15 Network Access Control Restrict access to inte…" at bounding box center [174, 125] width 301 height 149
paste textarea "The application session timeout is set to 15 minutes of inactivity. After this …"
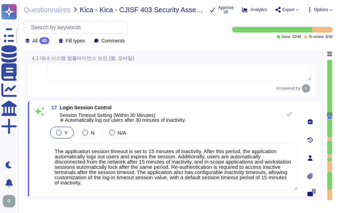
click at [179, 134] on div "Y N N/A" at bounding box center [173, 132] width 249 height 15
drag, startPoint x: 61, startPoint y: 116, endPoint x: 113, endPoint y: 116, distance: 52.2
click at [113, 116] on span "Session Timeout Setting (Within 30 Minutes) ※ Automatically log out users after…" at bounding box center [123, 117] width 126 height 10
copy span "Session Timeout Setting"
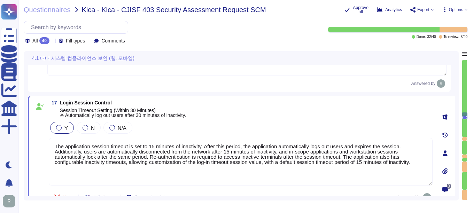
drag, startPoint x: 55, startPoint y: 151, endPoint x: 416, endPoint y: 164, distance: 360.9
click at [338, 164] on textarea "The application session timeout is set to 15 minutes of inactivity. After this …" at bounding box center [241, 162] width 384 height 48
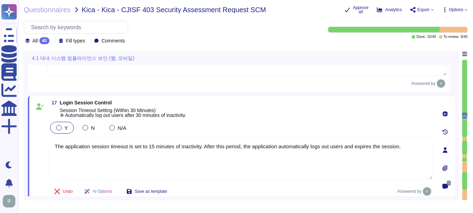
type textarea "The application session timeout is set to 15 minutes of inactivity. After this …"
drag, startPoint x: 60, startPoint y: 110, endPoint x: 113, endPoint y: 111, distance: 52.6
click at [113, 111] on span "Session Timeout Setting (Within 30 Minutes) ※ Automatically log out users after…" at bounding box center [123, 113] width 126 height 10
copy span "Session Timeout Setting"
click at [251, 103] on div "17 Login Session Control Session Timeout Setting (Within 30 Minutes) ※ Automati…" at bounding box center [241, 108] width 384 height 17
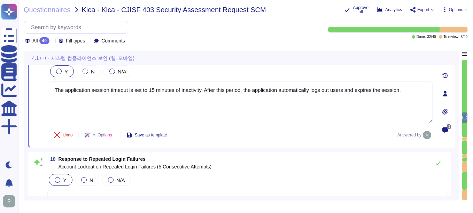
scroll to position [1621, 0]
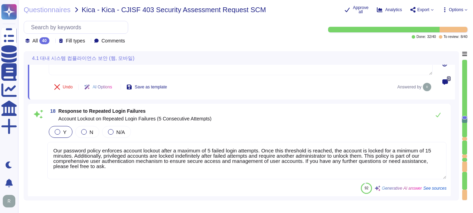
type textarea "Our application enforces restrictions on the server side to ensure that unautho…"
drag, startPoint x: 58, startPoint y: 118, endPoint x: 156, endPoint y: 118, distance: 97.8
click at [156, 118] on span "18 Response to Repeated Login Failures Account Lockout on Repeated Login Failur…" at bounding box center [129, 115] width 164 height 13
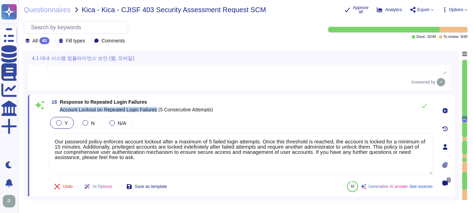
drag, startPoint x: 59, startPoint y: 109, endPoint x: 157, endPoint y: 111, distance: 97.8
click at [157, 111] on span "18 Response to Repeated Login Failures Account Lockout on Repeated Login Failur…" at bounding box center [131, 106] width 164 height 13
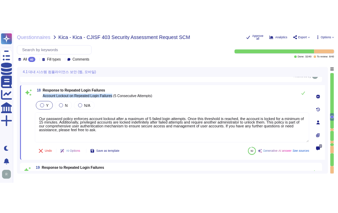
scroll to position [1655, 0]
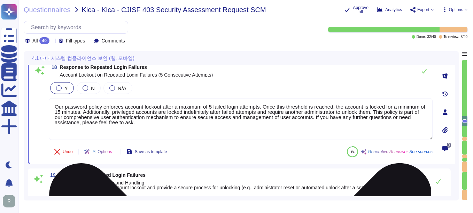
drag, startPoint x: 84, startPoint y: 112, endPoint x: 152, endPoint y: 131, distance: 70.9
click at [152, 131] on textarea "Our password policy enforces account lockout after a maximum of 5 failed login …" at bounding box center [241, 119] width 384 height 42
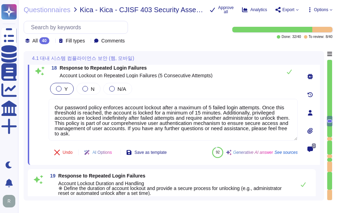
type textarea "Our application enforces restrictions on the server side to ensure that unautho…"
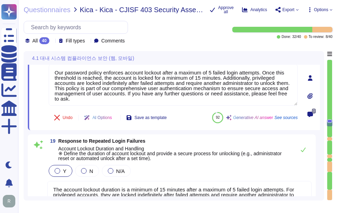
type textarea "- All visible 'Sensitive' information is kept to a minimum at all times during …"
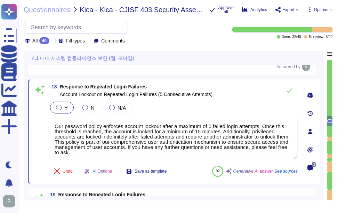
scroll to position [1621, 0]
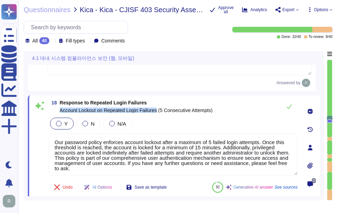
drag, startPoint x: 59, startPoint y: 109, endPoint x: 158, endPoint y: 111, distance: 98.9
click at [158, 111] on span "18 Response to Repeated Login Failures Account Lockout on Repeated Login Failur…" at bounding box center [131, 106] width 164 height 13
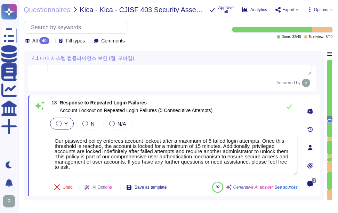
drag, startPoint x: 223, startPoint y: 148, endPoint x: 229, endPoint y: 176, distance: 28.8
click at [229, 176] on div "18 Response to Repeated Login Failures Account Lockout on Repeated Login Failur…" at bounding box center [165, 148] width 265 height 96
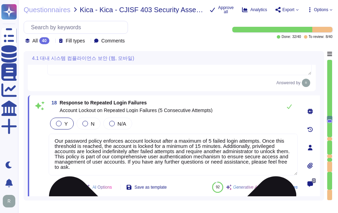
scroll to position [0, 0]
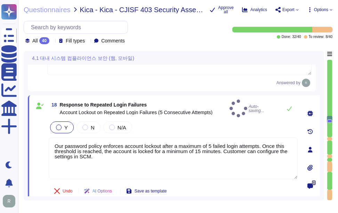
click at [187, 121] on div "Y N N/A" at bounding box center [173, 127] width 249 height 15
type textarea "Our password policy enforces account lockout after a maximum of 5 failed login …"
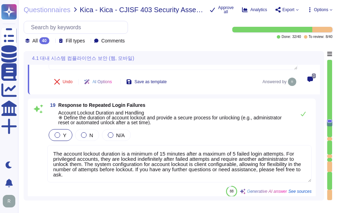
scroll to position [1725, 0]
drag, startPoint x: 60, startPoint y: 113, endPoint x: 150, endPoint y: 113, distance: 90.2
click at [150, 113] on span "Account Lockout Duration and Handling ※ Define the duration of account lockout …" at bounding box center [175, 117] width 234 height 15
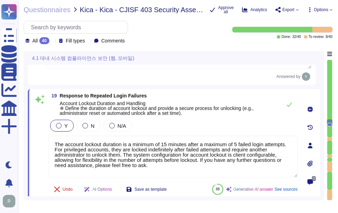
click at [61, 103] on span "Account Lockout Duration and Handling ※ Define the duration of account lockout …" at bounding box center [157, 108] width 194 height 15
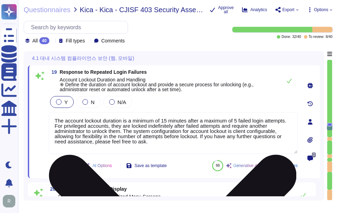
scroll to position [1760, 0]
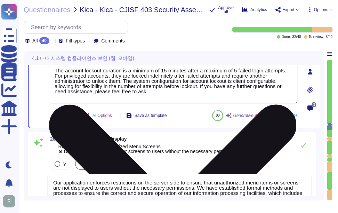
type textarea "For the purpose of this Policy, Sensitive Information is either 'Highly Confide…"
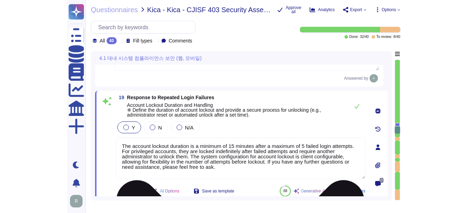
scroll to position [1703, 0]
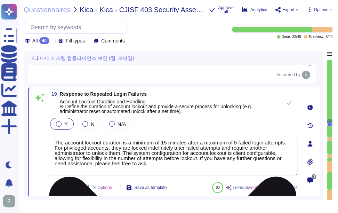
type textarea "The application session timeout is set to 15 minutes of inactivity. After this …"
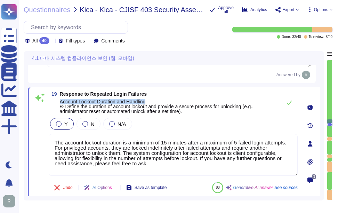
drag, startPoint x: 60, startPoint y: 102, endPoint x: 160, endPoint y: 102, distance: 100.9
click at [160, 102] on span "19 Response to Repeated Login Failures Account Lockout Duration and Handling ※ …" at bounding box center [164, 103] width 230 height 22
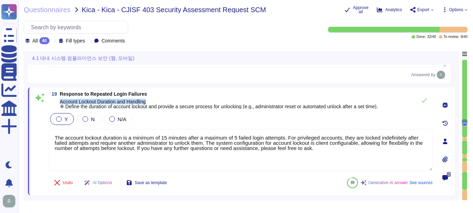
scroll to position [0, 0]
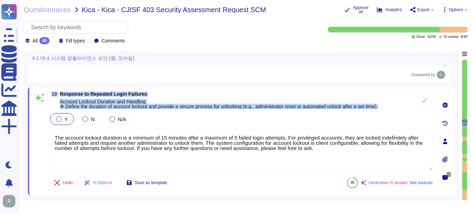
drag, startPoint x: 51, startPoint y: 92, endPoint x: 394, endPoint y: 106, distance: 343.5
click at [338, 106] on div "19 Response to Repeated Login Failures Account Lockout Duration and Handling ※ …" at bounding box center [241, 100] width 384 height 17
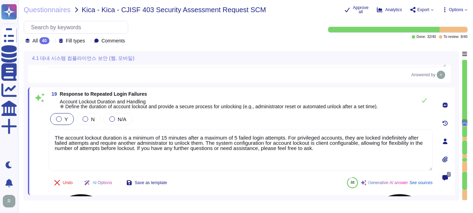
drag, startPoint x: 339, startPoint y: 149, endPoint x: 54, endPoint y: 137, distance: 285.4
click at [54, 137] on textarea "The account lockout duration is a minimum of 15 minutes after a maximum of 5 fa…" at bounding box center [241, 150] width 384 height 42
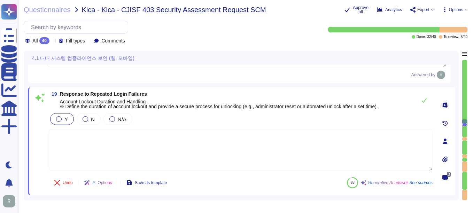
click at [330, 125] on div "Y N N/A" at bounding box center [241, 119] width 384 height 15
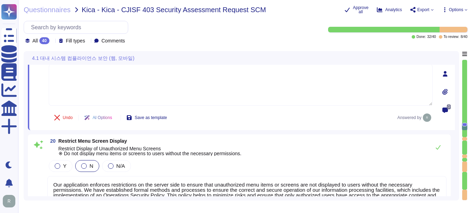
type textarea "For the purpose of this Policy, Sensitive Information is either 'Highly Confide…"
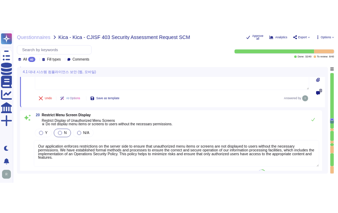
scroll to position [1788, 0]
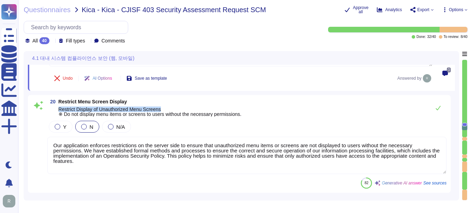
drag, startPoint x: 58, startPoint y: 108, endPoint x: 250, endPoint y: 108, distance: 191.1
click at [250, 108] on div "20 Restrict Menu Screen Display Restrict Display of Unauthorized Menu Screens ※…" at bounding box center [246, 107] width 399 height 17
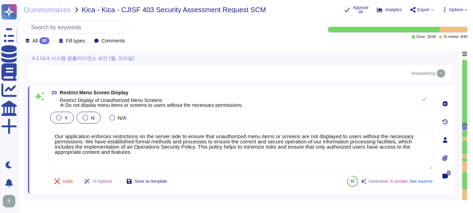
click at [58, 115] on div at bounding box center [59, 118] width 6 height 6
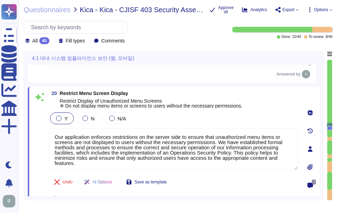
type textarea "For the purpose of this Policy, Sensitive Information is either 'Highly Confide…"
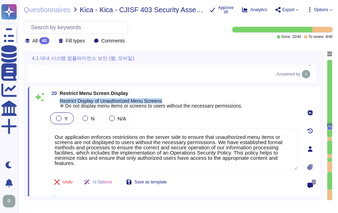
drag, startPoint x: 60, startPoint y: 100, endPoint x: 186, endPoint y: 100, distance: 126.0
click at [186, 100] on span "Restrict Display of Unauthorized Menu Screens ※ Do not display menu items or sc…" at bounding box center [151, 104] width 183 height 10
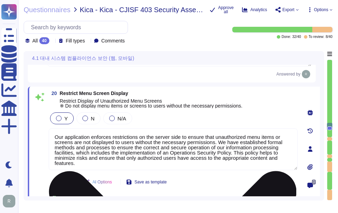
click at [170, 149] on textarea "Our application enforces restrictions on the server side to ensure that unautho…" at bounding box center [173, 149] width 249 height 42
paste textarea "Yes, o"
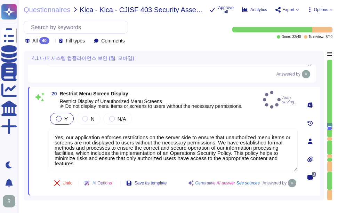
type textarea "Yes, our application enforces restrictions on the server side to ensure that un…"
click at [202, 112] on div "Y N N/A" at bounding box center [173, 118] width 249 height 15
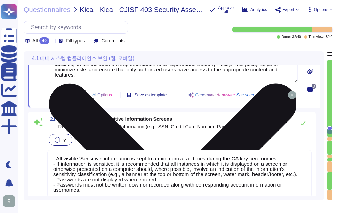
scroll to position [1893, 0]
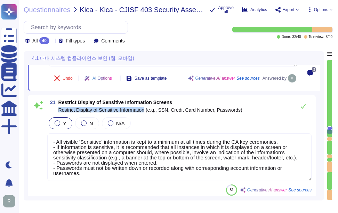
drag, startPoint x: 57, startPoint y: 109, endPoint x: 147, endPoint y: 109, distance: 89.1
click at [147, 109] on span "21 Restrict Display of Sensitive Information Screens Restrict Display of Sensit…" at bounding box center [144, 106] width 195 height 13
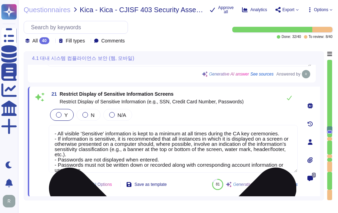
click at [165, 135] on textarea "- All visible 'Sensitive' information is kept to a minimum at all times during …" at bounding box center [173, 149] width 249 height 48
paste textarea "To restrict the display of sensitive information, we implement the following me…"
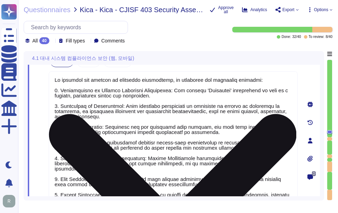
scroll to position [1880, 0]
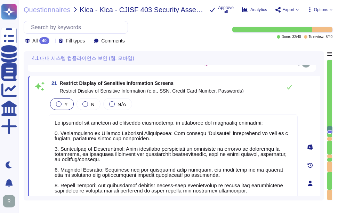
type textarea "To restrict the display of sensitive information, we implement the following me…"
click at [210, 109] on div "Y N N/A" at bounding box center [173, 104] width 249 height 15
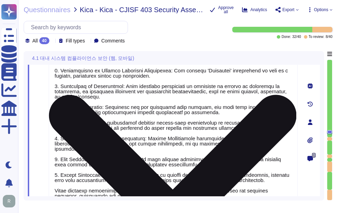
scroll to position [1984, 0]
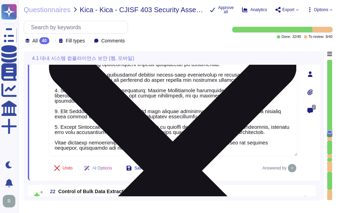
type textarea "Persons acting in trusted roles are only allowed to access a CMS after they are…"
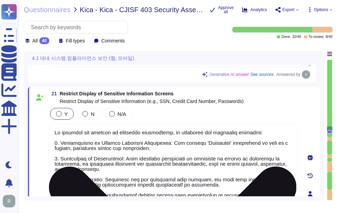
scroll to position [1845, 0]
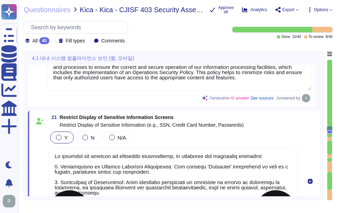
click at [241, 135] on div "Y N N/A" at bounding box center [173, 137] width 249 height 15
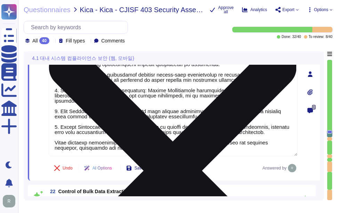
type textarea "Persons acting in trusted roles are only allowed to access a CMS after they are…"
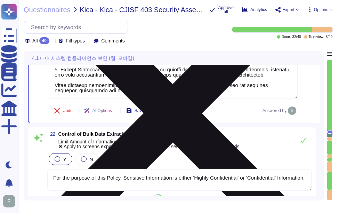
scroll to position [2054, 0]
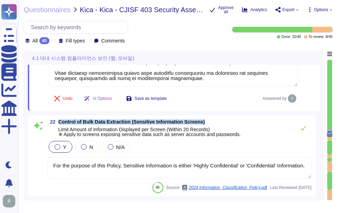
drag, startPoint x: 58, startPoint y: 124, endPoint x: 207, endPoint y: 123, distance: 148.6
click at [207, 123] on span "Control of Bulk Data Extraction (Sensitive Information Screens)" at bounding box center [149, 121] width 183 height 5
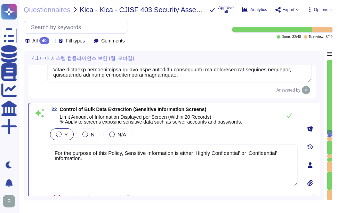
type textarea "Persons acting in trusted roles are only allowed to access a CMS after they are…"
click at [52, 41] on icon at bounding box center [52, 41] width 0 height 0
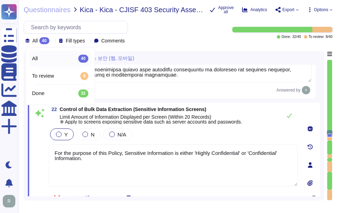
click at [52, 41] on icon at bounding box center [52, 41] width 0 height 0
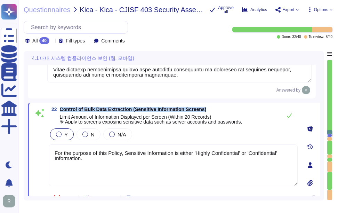
drag, startPoint x: 61, startPoint y: 108, endPoint x: 206, endPoint y: 111, distance: 145.9
click at [206, 111] on span "Control of Bulk Data Extraction (Sensitive Information Screens)" at bounding box center [151, 109] width 183 height 5
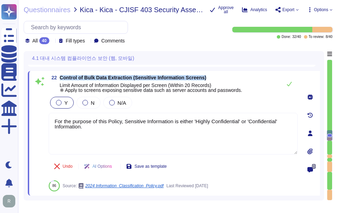
type textarea "We do not delete data. Certificate data is publicly available through Certifica…"
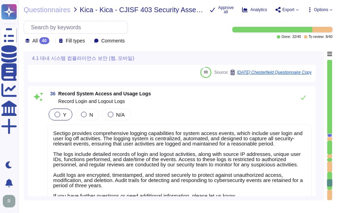
scroll to position [3307, 0]
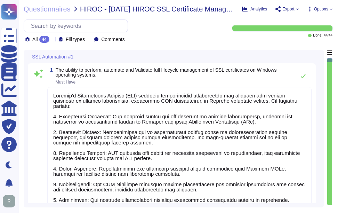
type textarea "Sectigo's Certificate Manager (SCM) provides comprehensive capabilities for man…"
type textarea "Sectigo Certificate Manager (SCM) provides comprehensive capabilities for manag…"
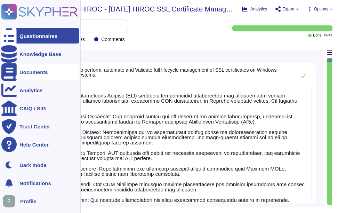
click at [45, 71] on div "Documents" at bounding box center [33, 72] width 29 height 5
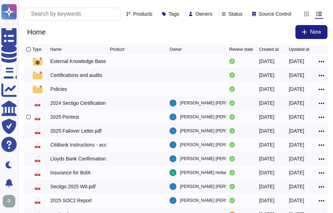
click at [64, 120] on div "2025 Pentest" at bounding box center [64, 116] width 29 height 7
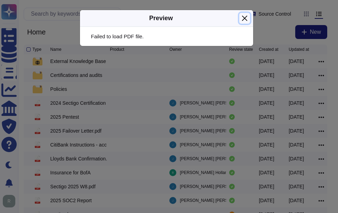
click at [244, 15] on button "Close" at bounding box center [244, 18] width 11 height 11
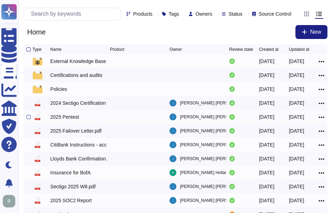
click at [59, 120] on div "2025 Pentest" at bounding box center [64, 116] width 29 height 7
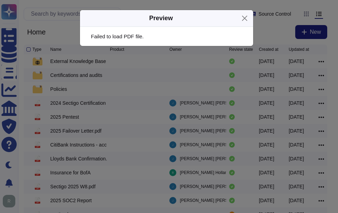
click at [126, 38] on div "Failed to load PDF file." at bounding box center [166, 36] width 151 height 5
click at [246, 16] on button "Close" at bounding box center [244, 18] width 11 height 11
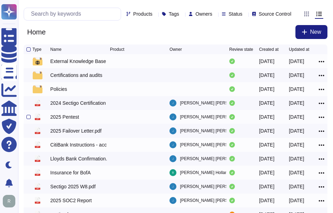
click at [36, 120] on icon at bounding box center [38, 116] width 6 height 7
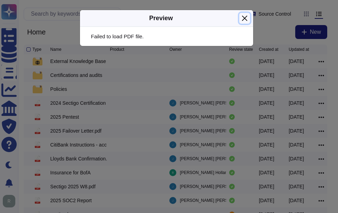
click at [245, 17] on button "Close" at bounding box center [244, 18] width 11 height 11
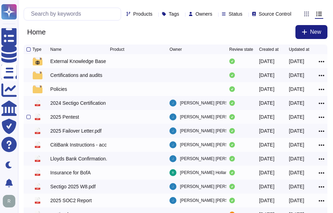
click at [320, 118] on icon at bounding box center [322, 117] width 6 height 1
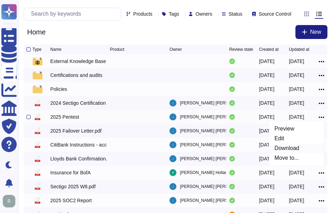
click at [301, 153] on link "Download" at bounding box center [296, 148] width 55 height 10
